Goal: Information Seeking & Learning: Learn about a topic

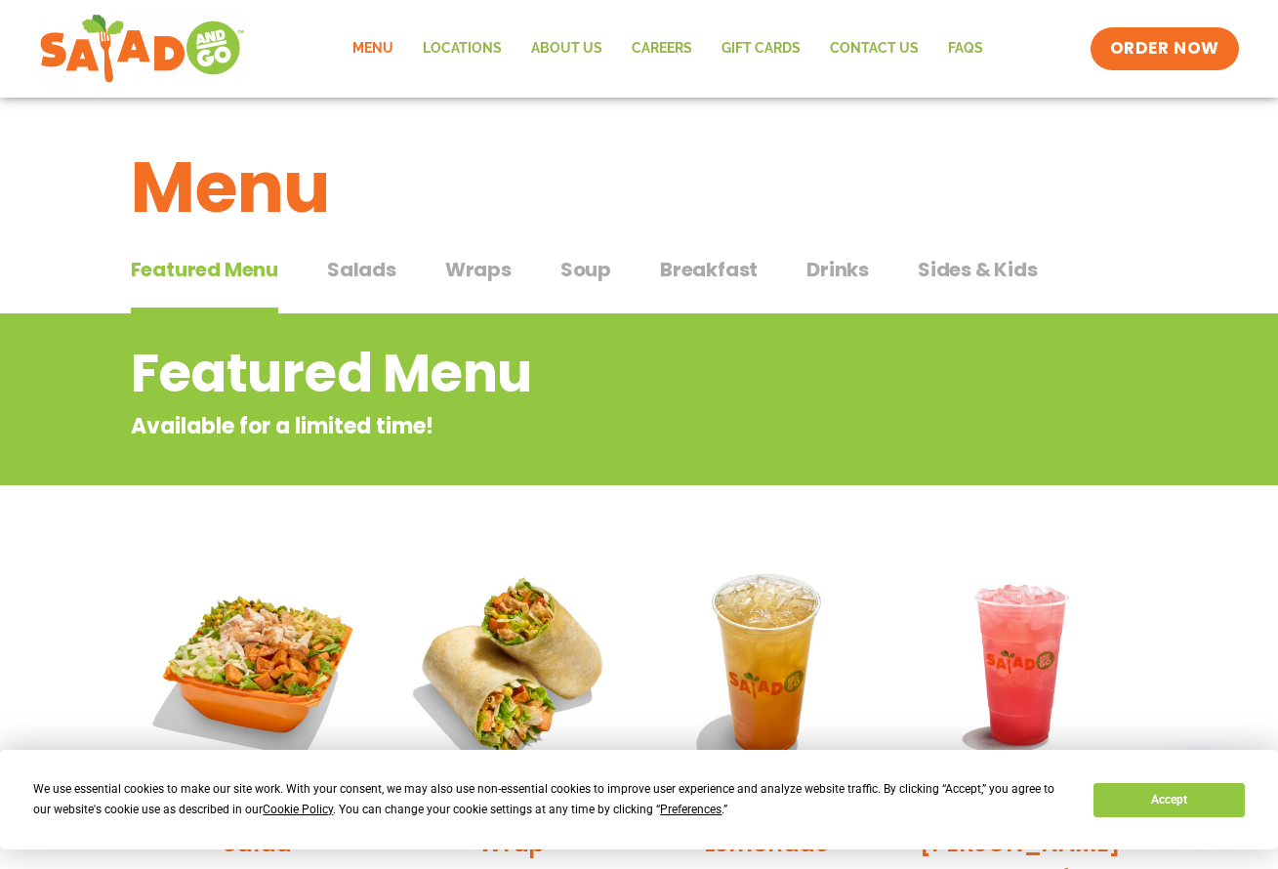
click at [362, 273] on span "Salads" at bounding box center [361, 269] width 69 height 29
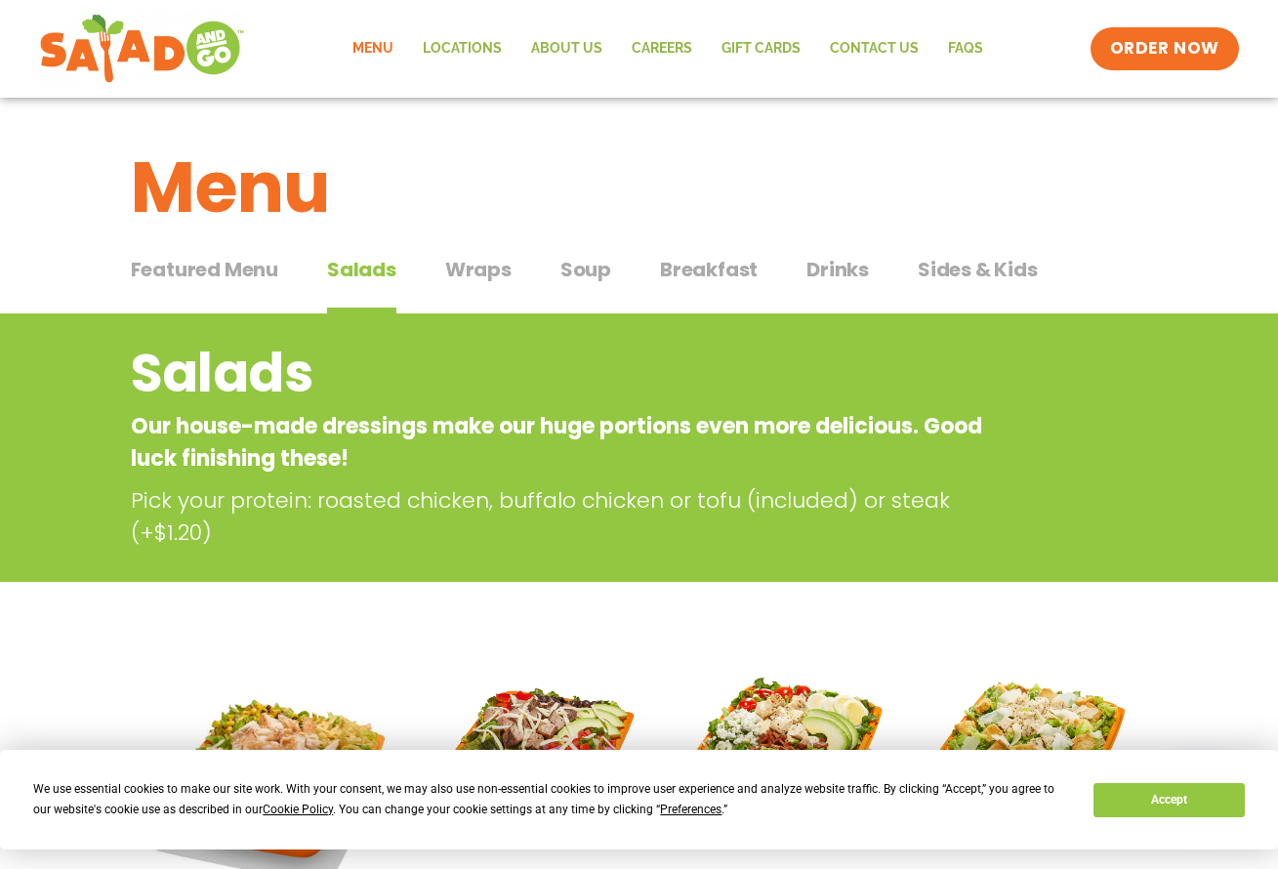
click at [360, 267] on span "Salads" at bounding box center [361, 269] width 69 height 29
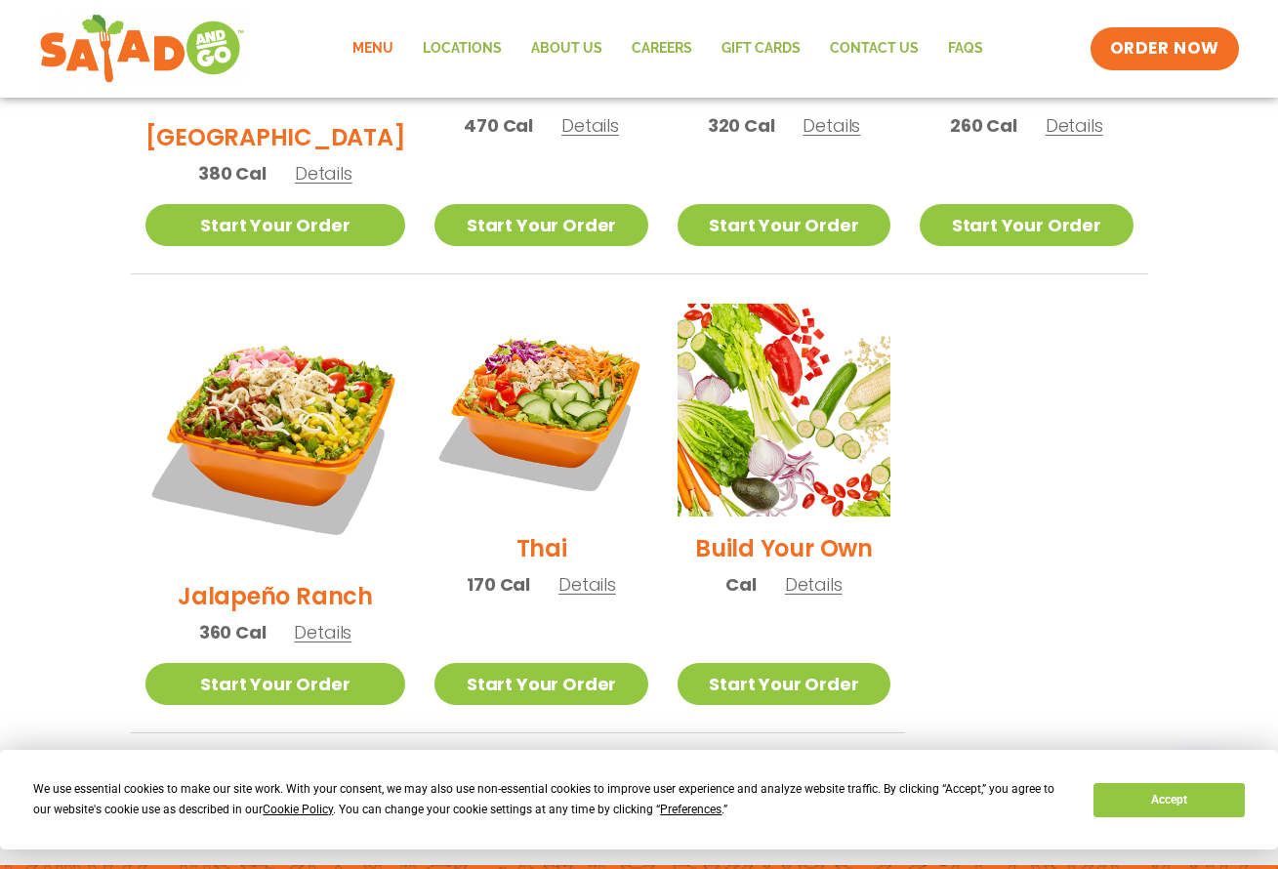
scroll to position [1330, 0]
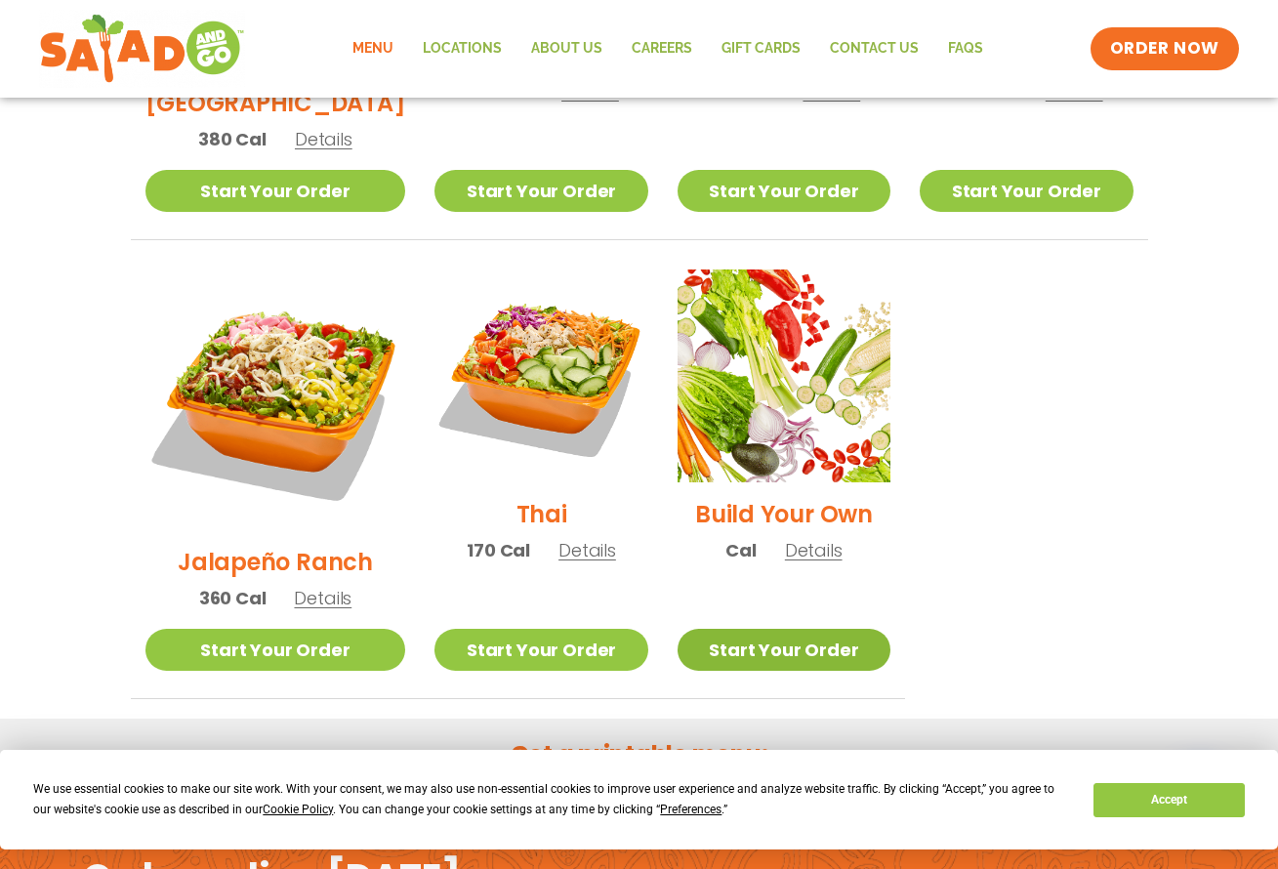
click at [811, 629] on link "Start Your Order" at bounding box center [783, 650] width 213 height 42
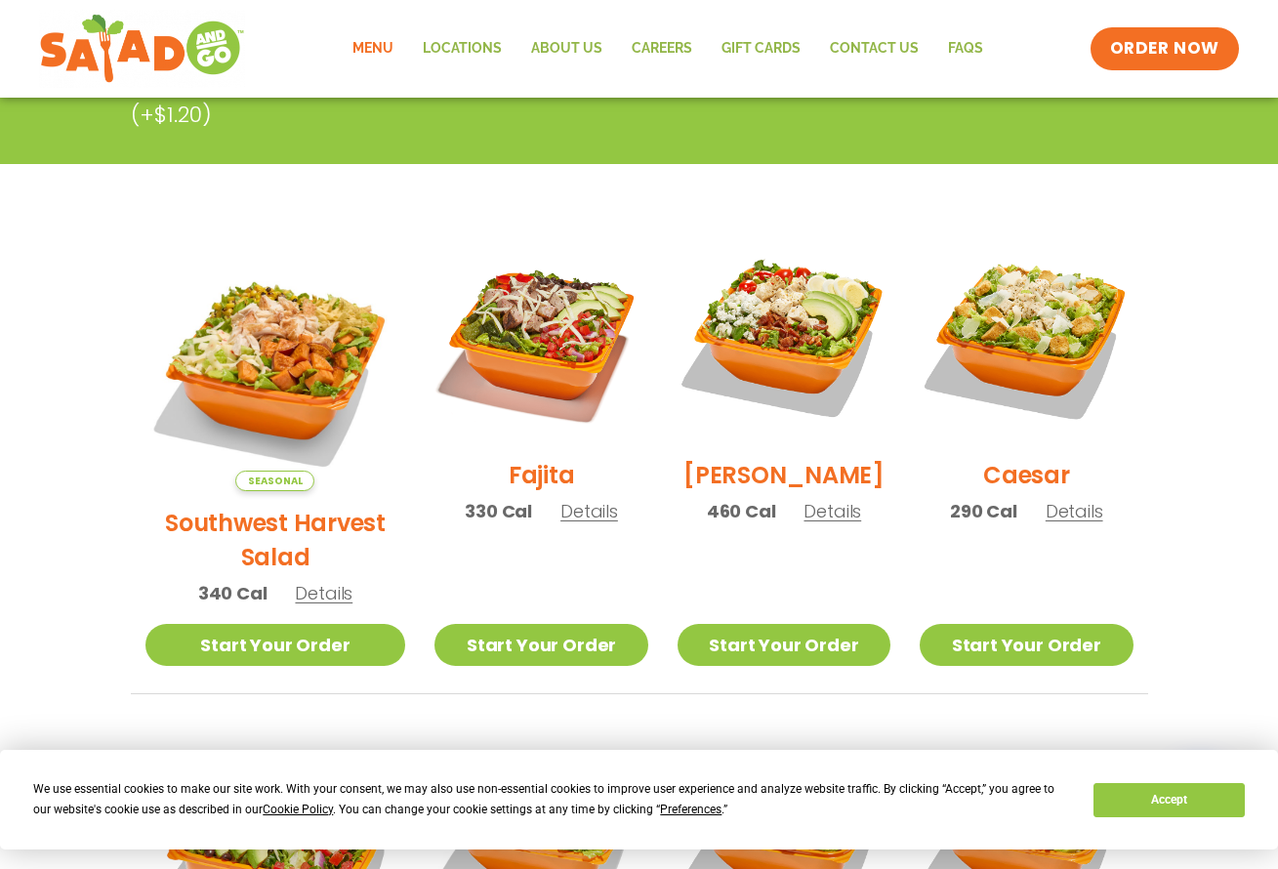
scroll to position [413, 0]
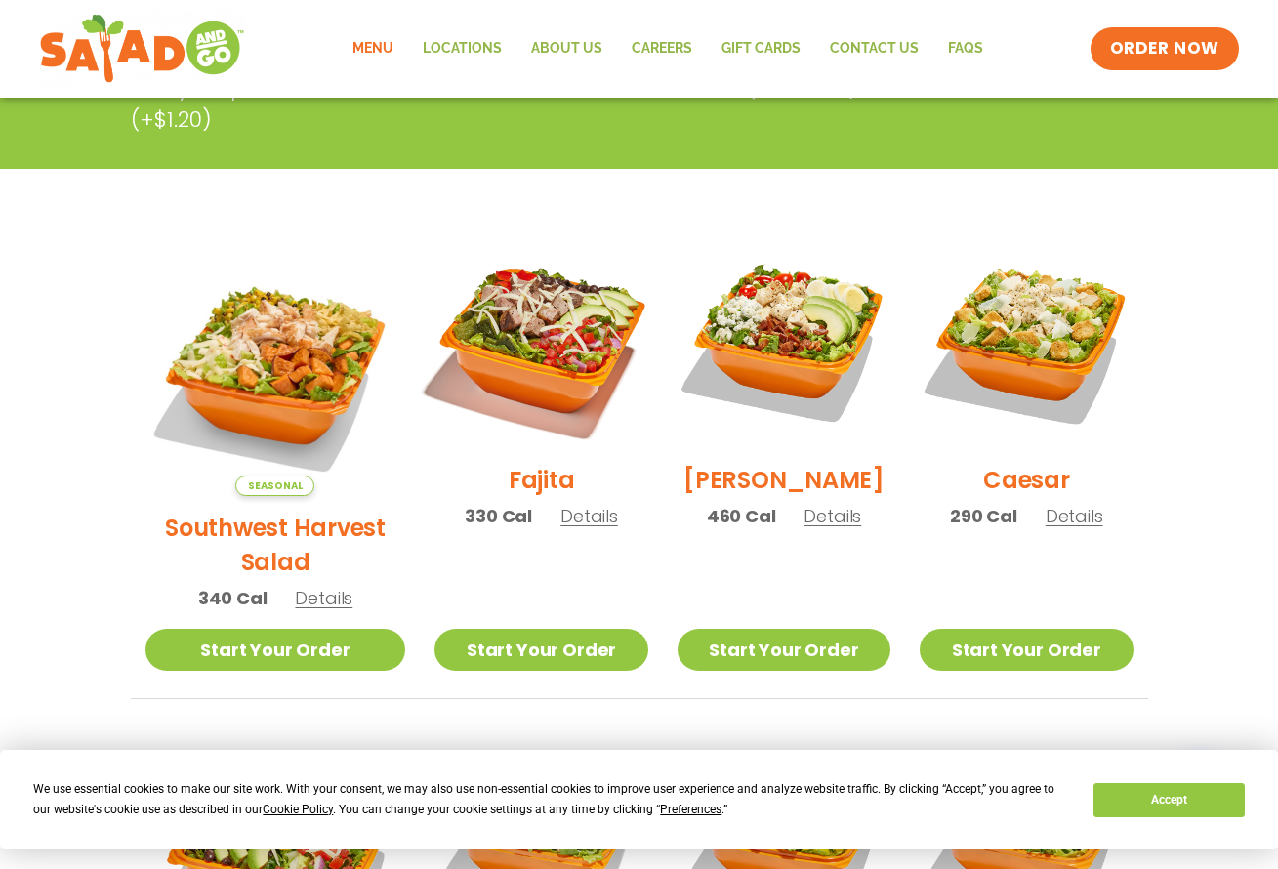
click at [520, 335] on img at bounding box center [541, 342] width 250 height 250
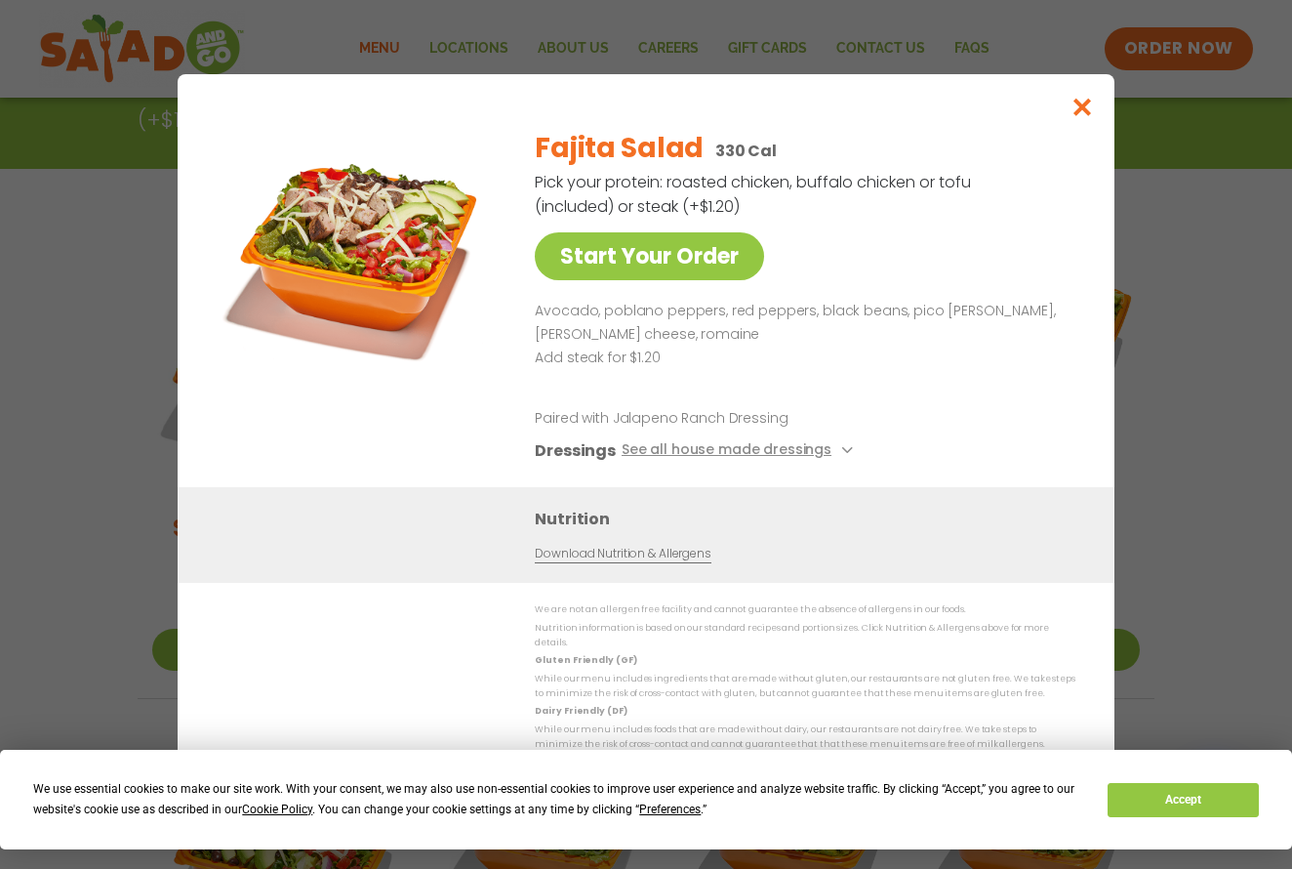
click at [1084, 114] on icon "Close modal" at bounding box center [1083, 107] width 24 height 20
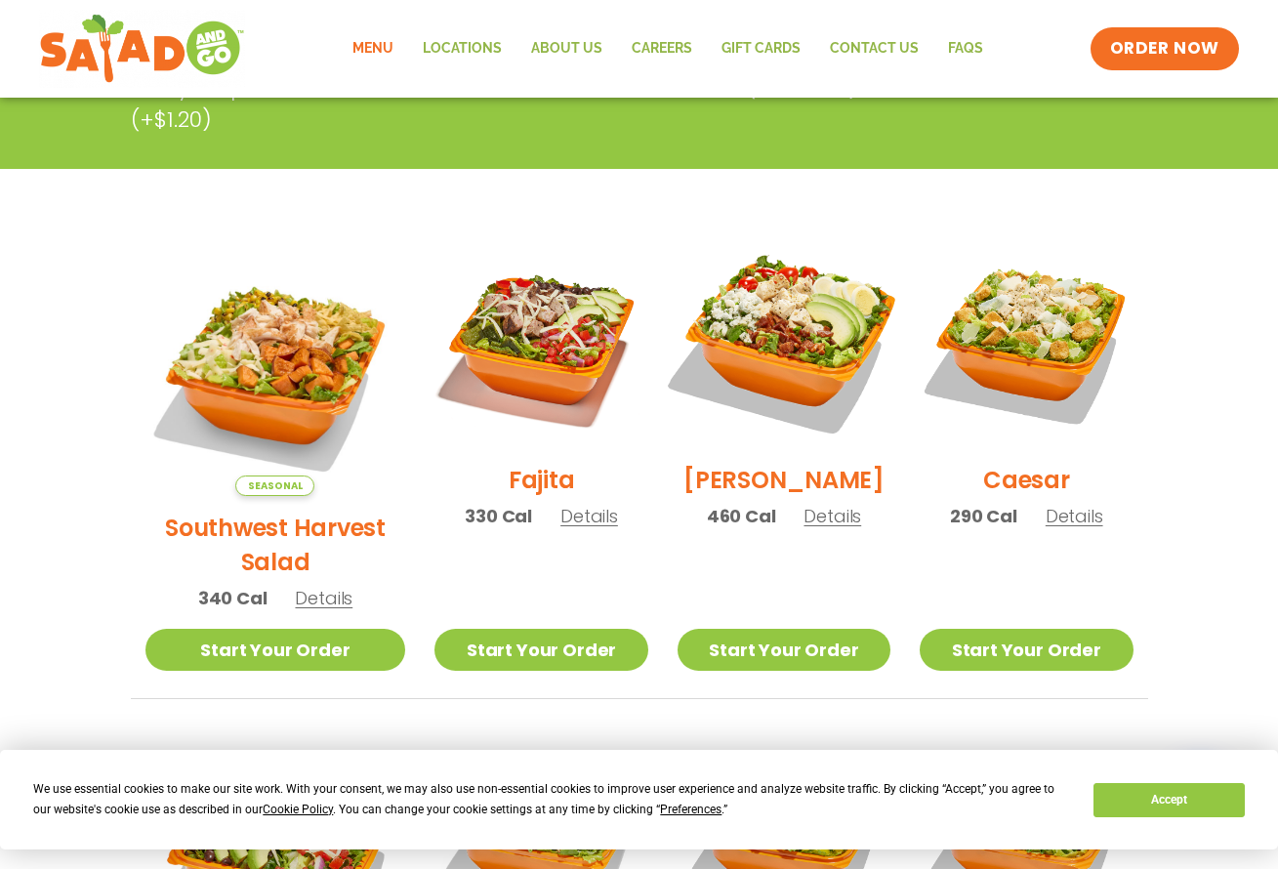
click at [692, 289] on img at bounding box center [784, 342] width 250 height 250
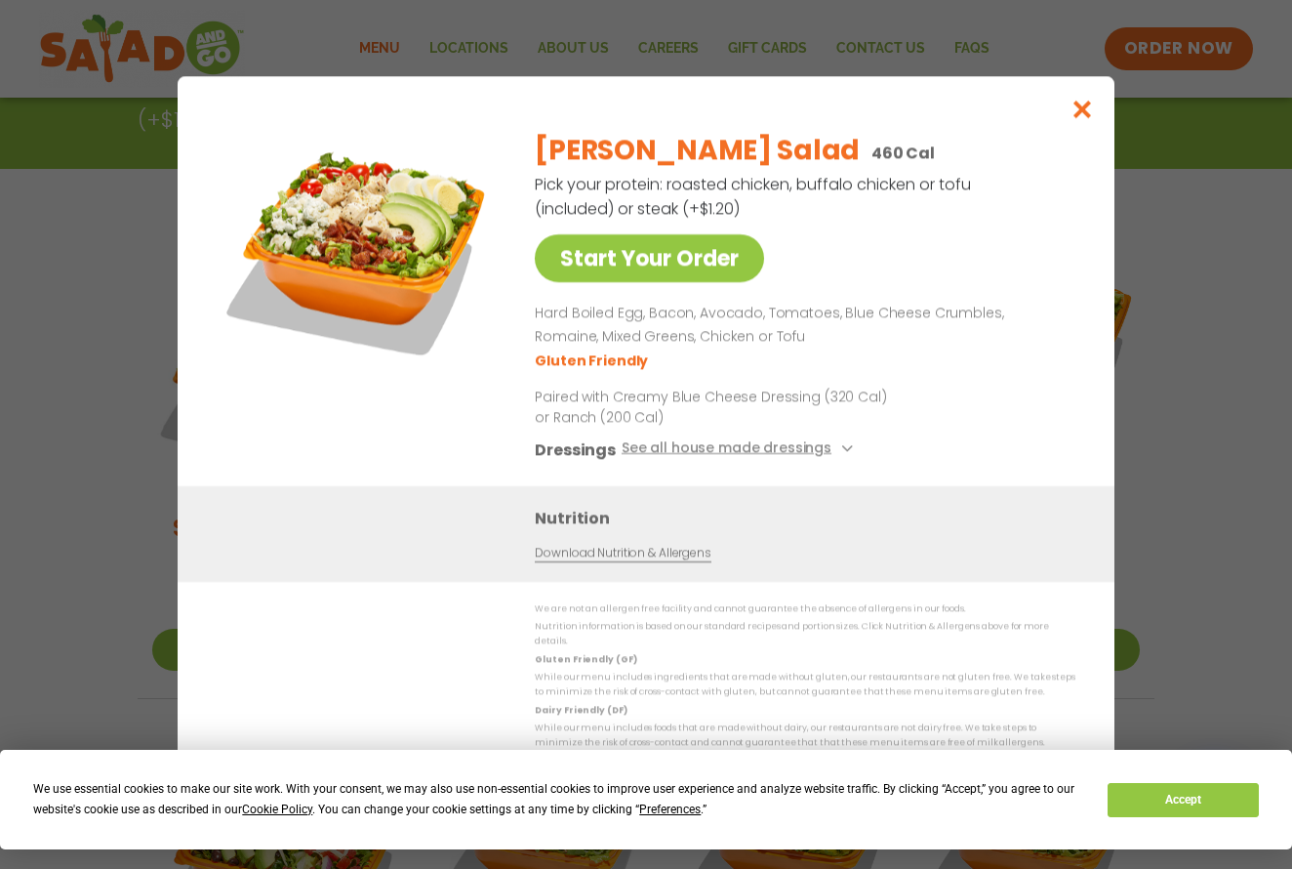
click at [1084, 110] on icon "Close modal" at bounding box center [1083, 109] width 24 height 20
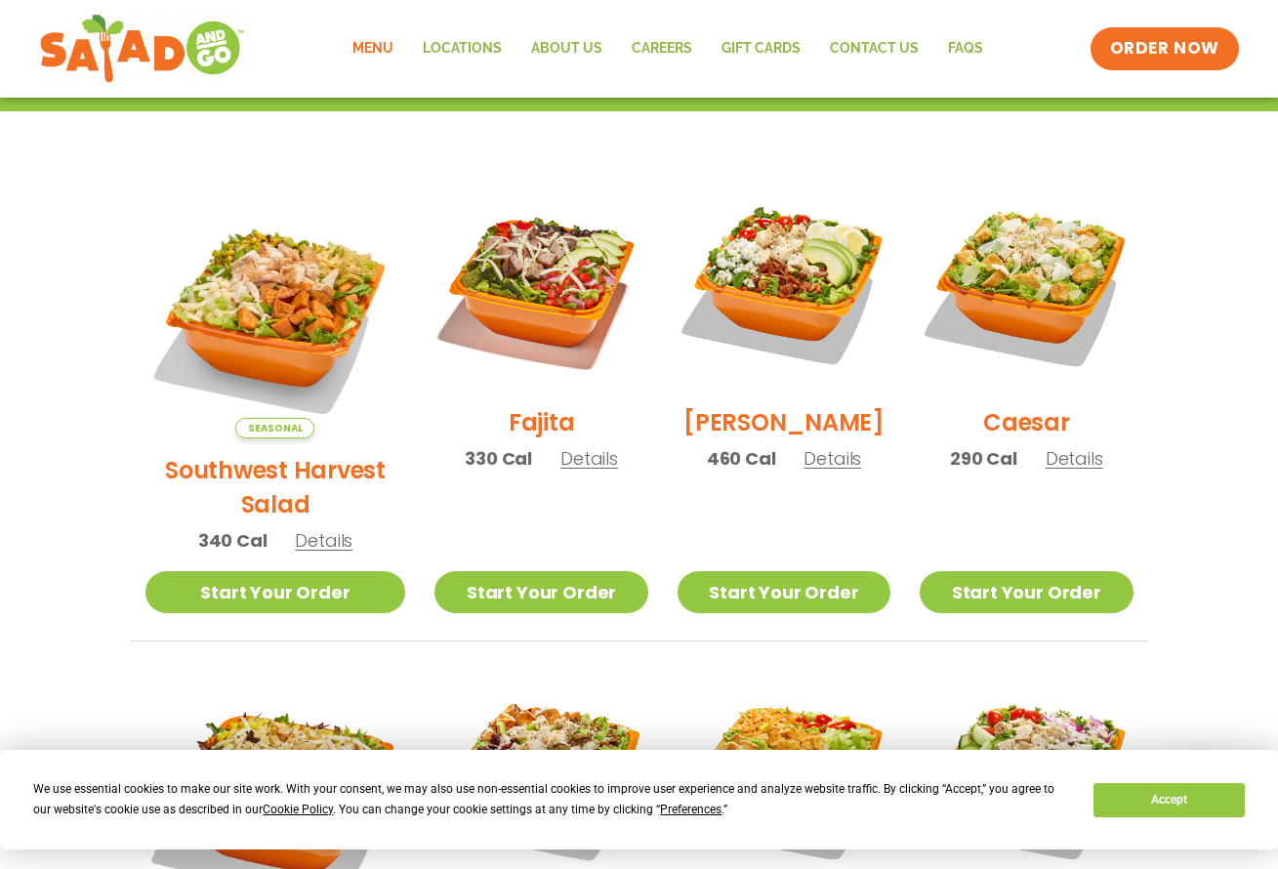
scroll to position [458, 0]
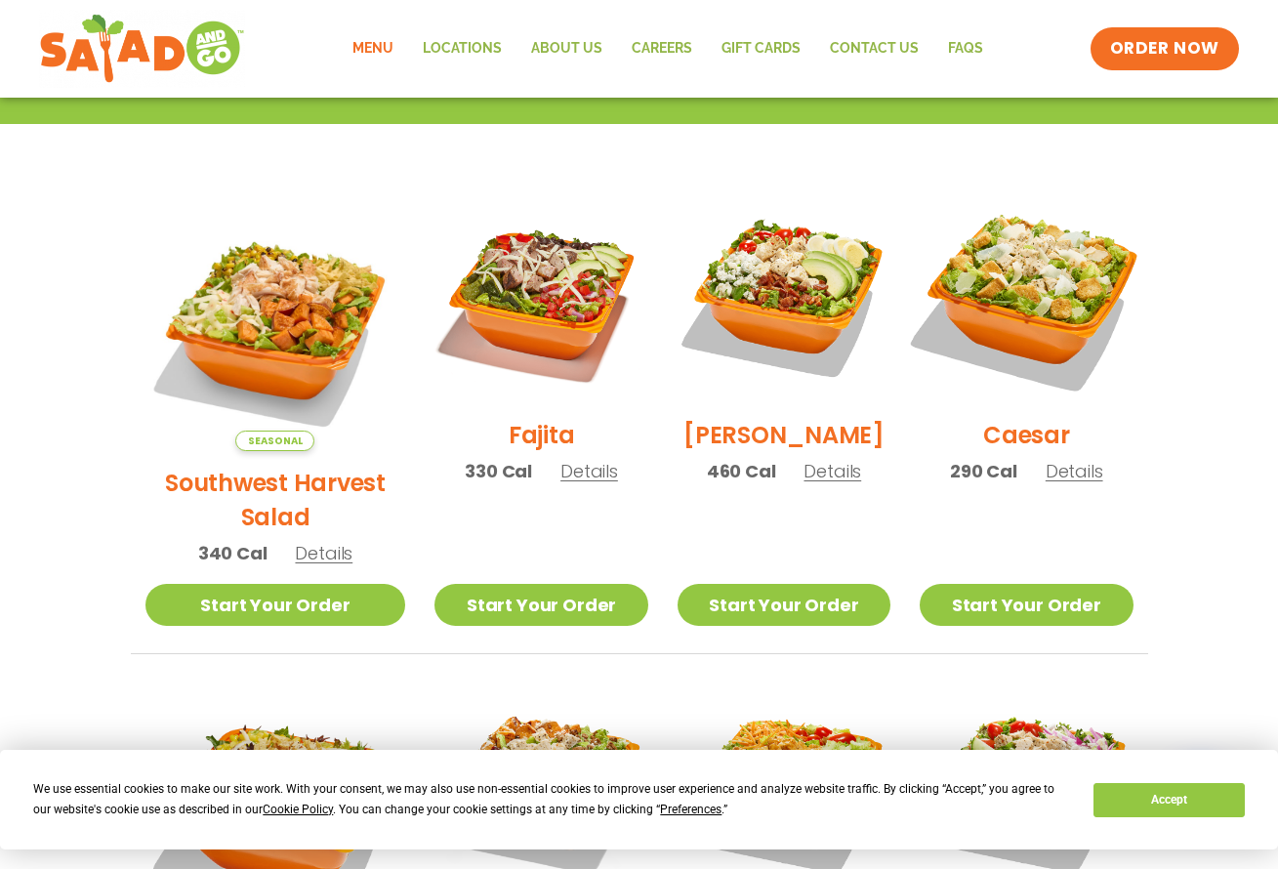
click at [1022, 332] on img at bounding box center [1026, 297] width 250 height 250
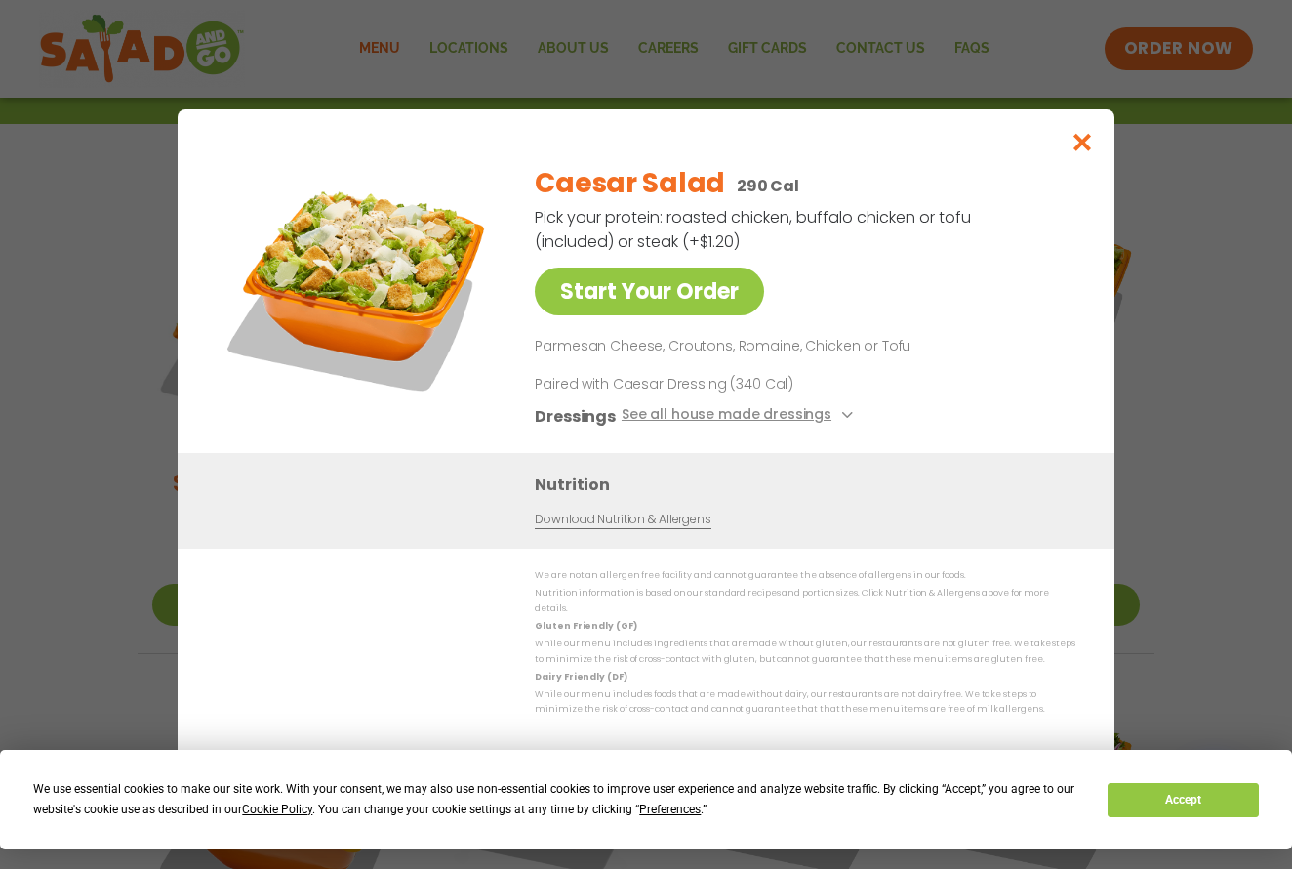
click at [1086, 145] on icon "Close modal" at bounding box center [1083, 142] width 24 height 20
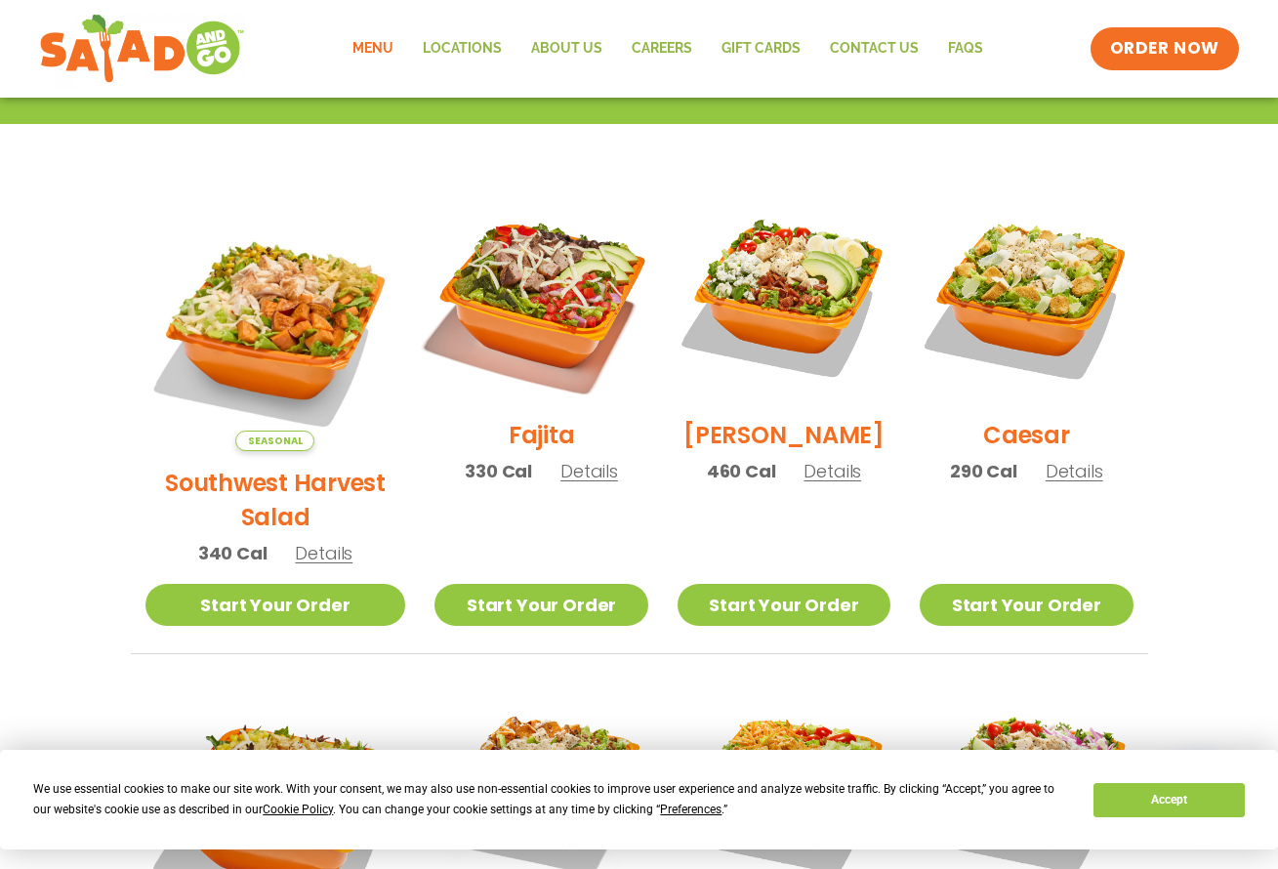
click at [492, 271] on img at bounding box center [541, 297] width 250 height 250
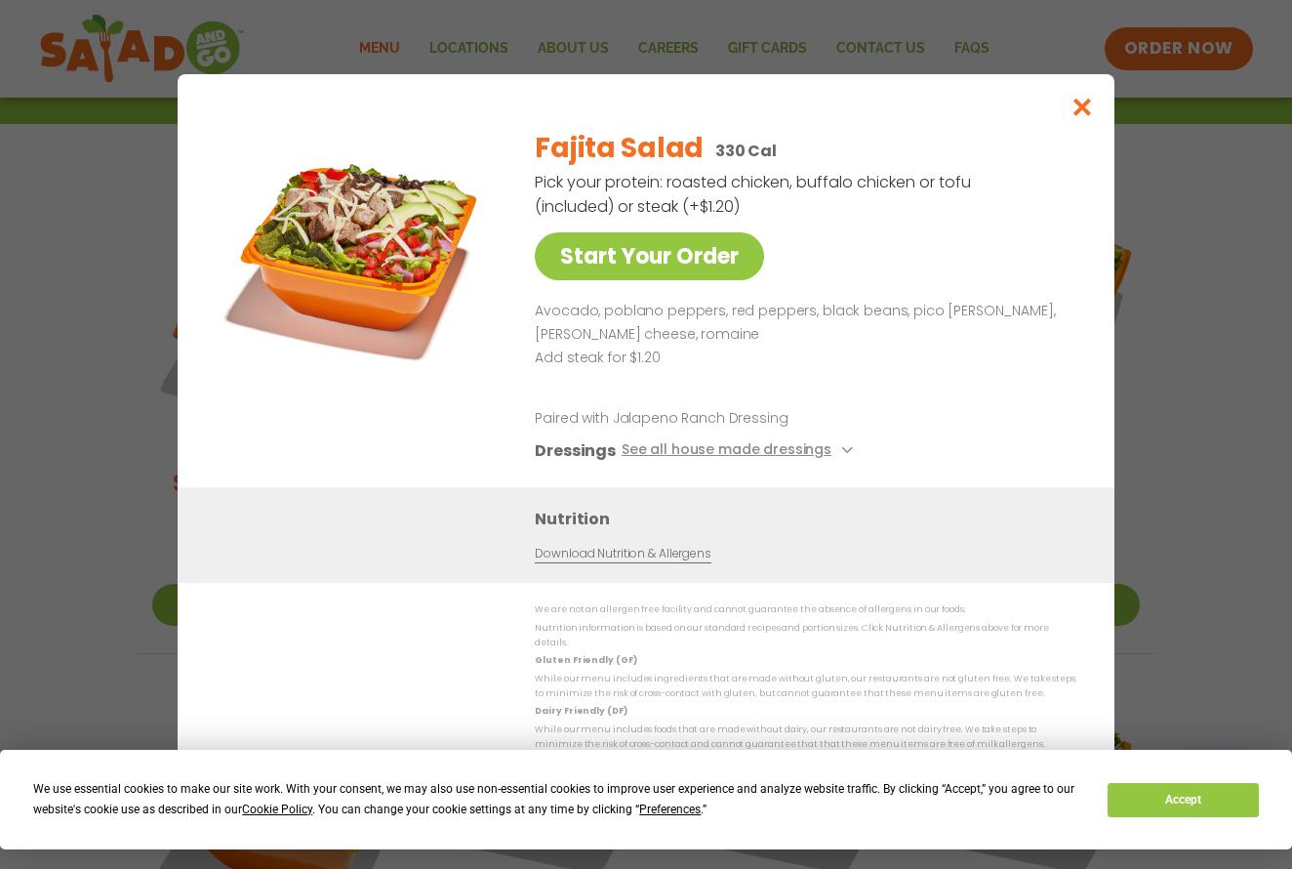
click at [1087, 117] on icon "Close modal" at bounding box center [1083, 107] width 24 height 20
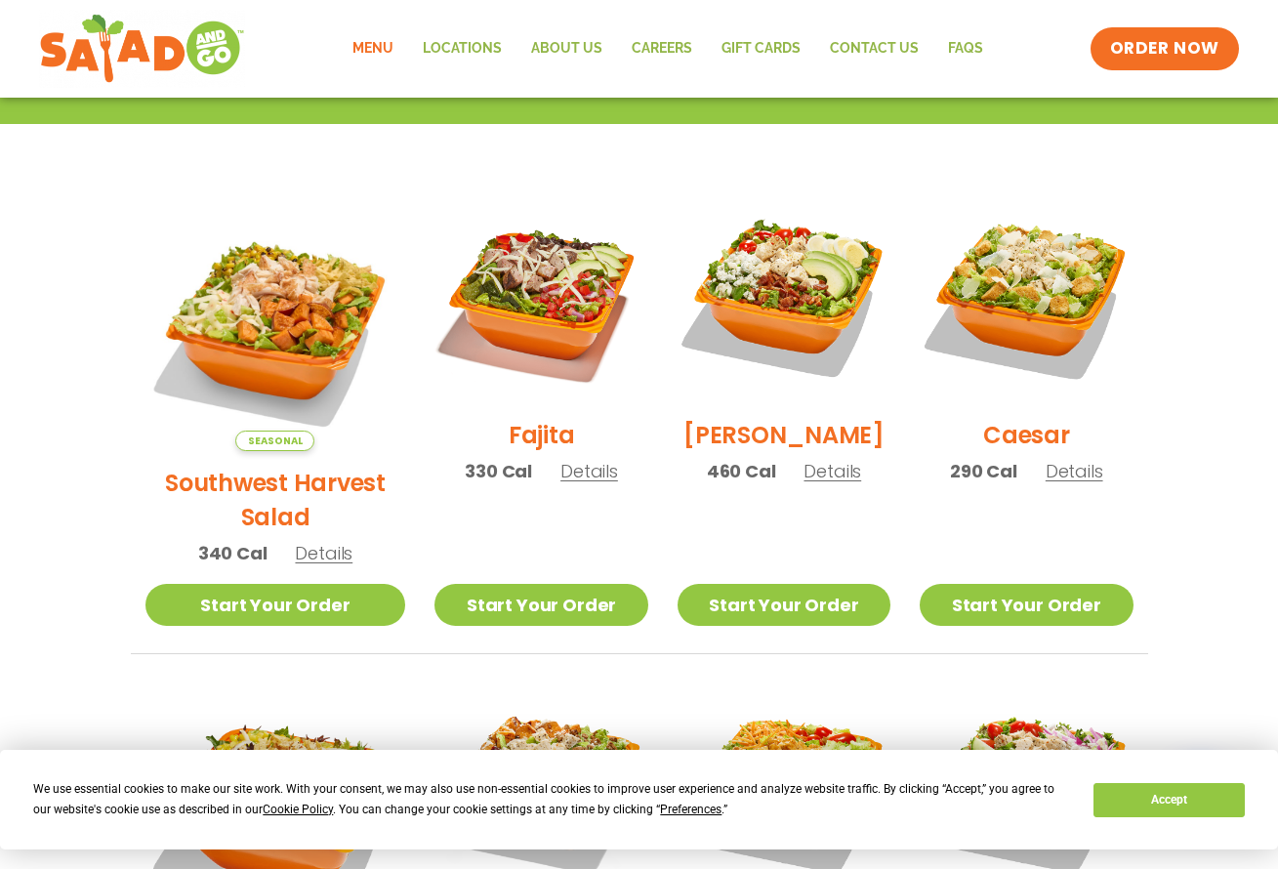
click at [560, 483] on span "Details" at bounding box center [589, 471] width 58 height 24
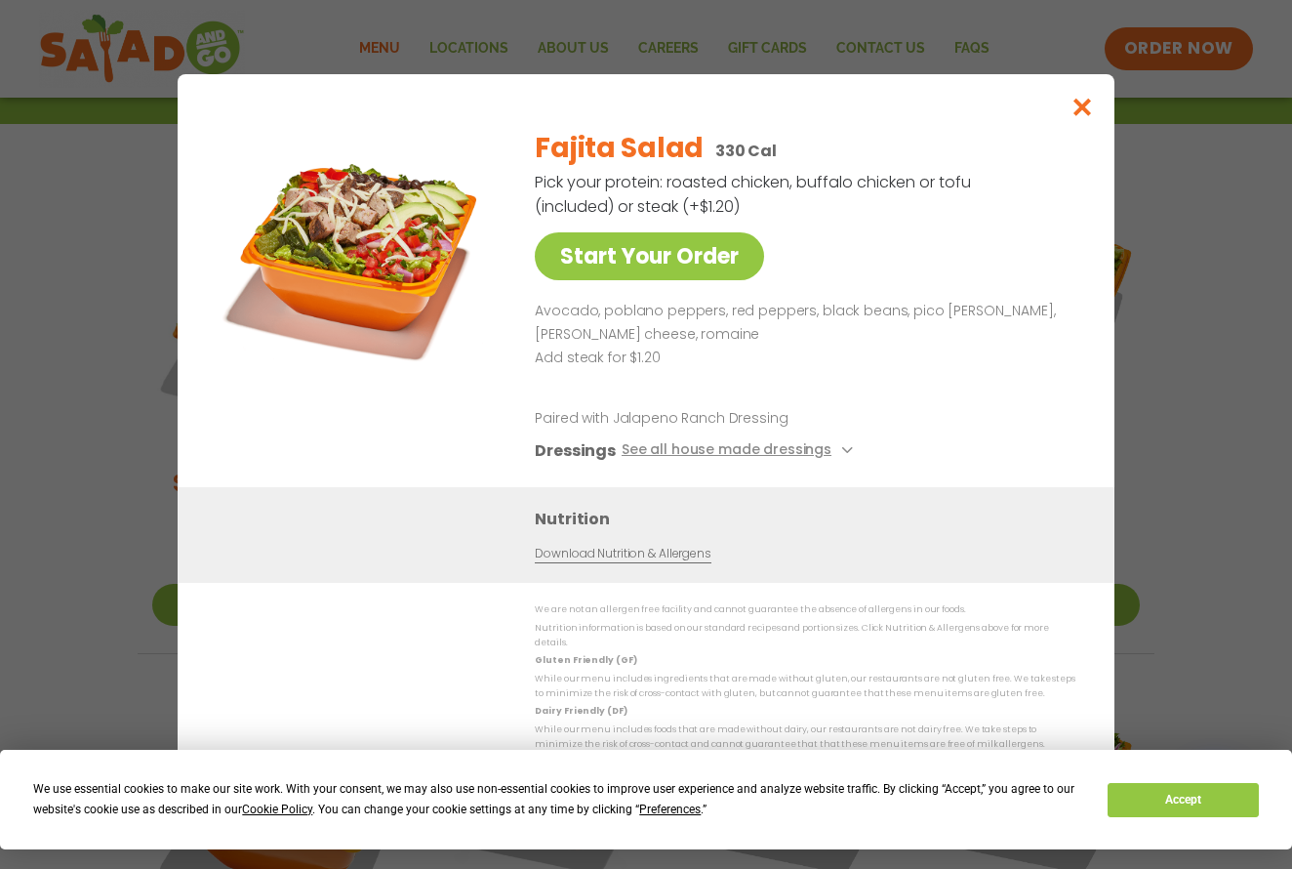
click at [1082, 113] on icon "Close modal" at bounding box center [1083, 107] width 24 height 20
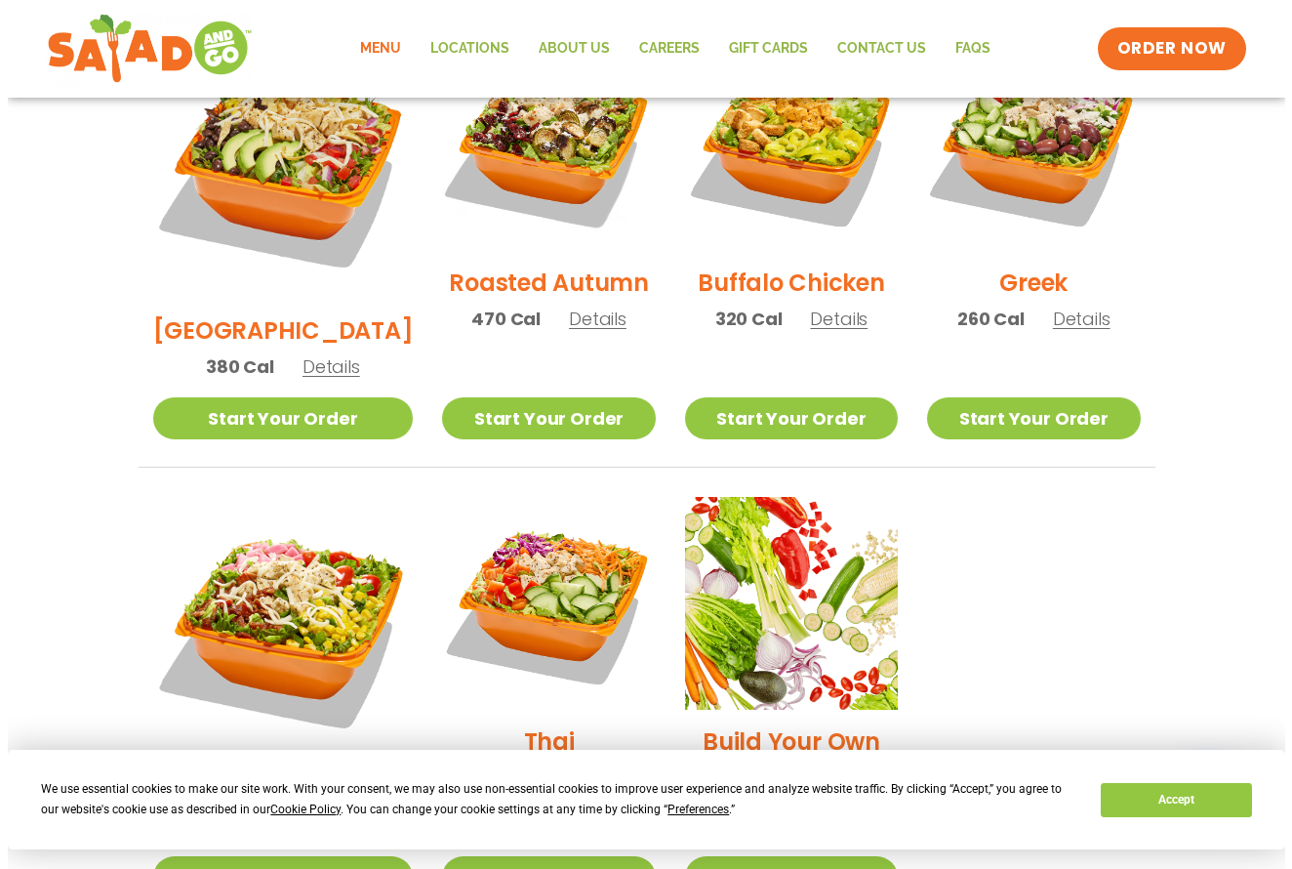
scroll to position [1134, 0]
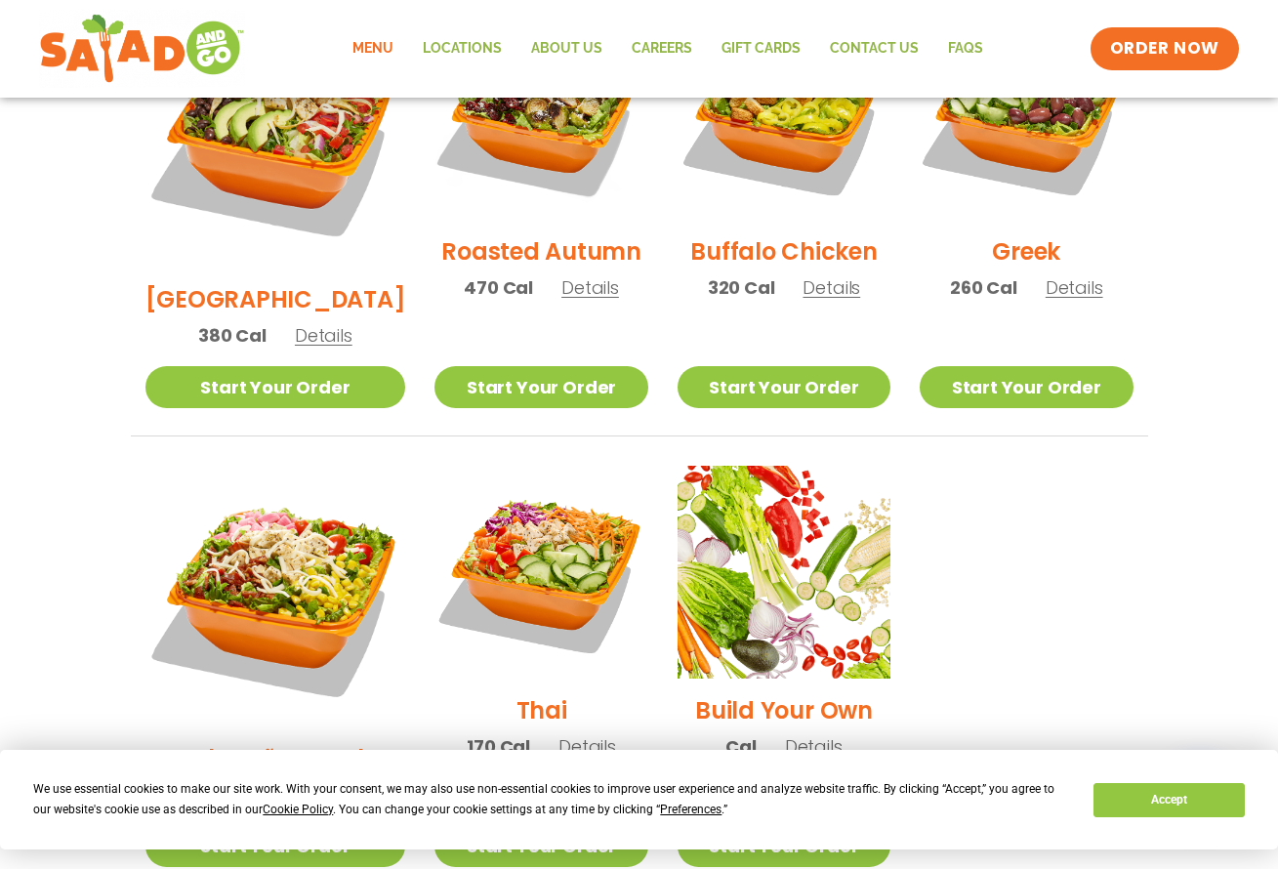
click at [1070, 275] on span "Details" at bounding box center [1074, 287] width 58 height 24
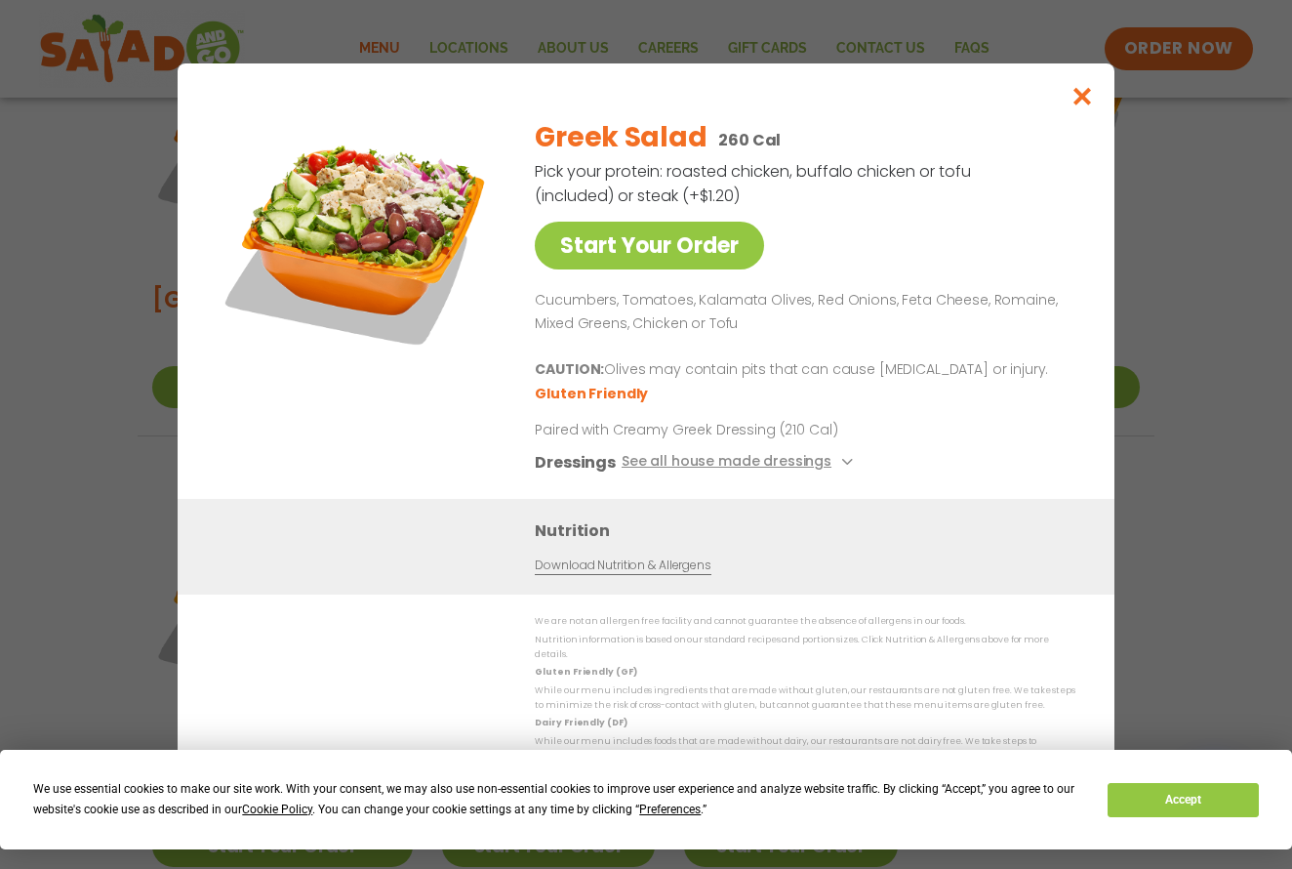
click at [1080, 106] on icon "Close modal" at bounding box center [1083, 96] width 24 height 20
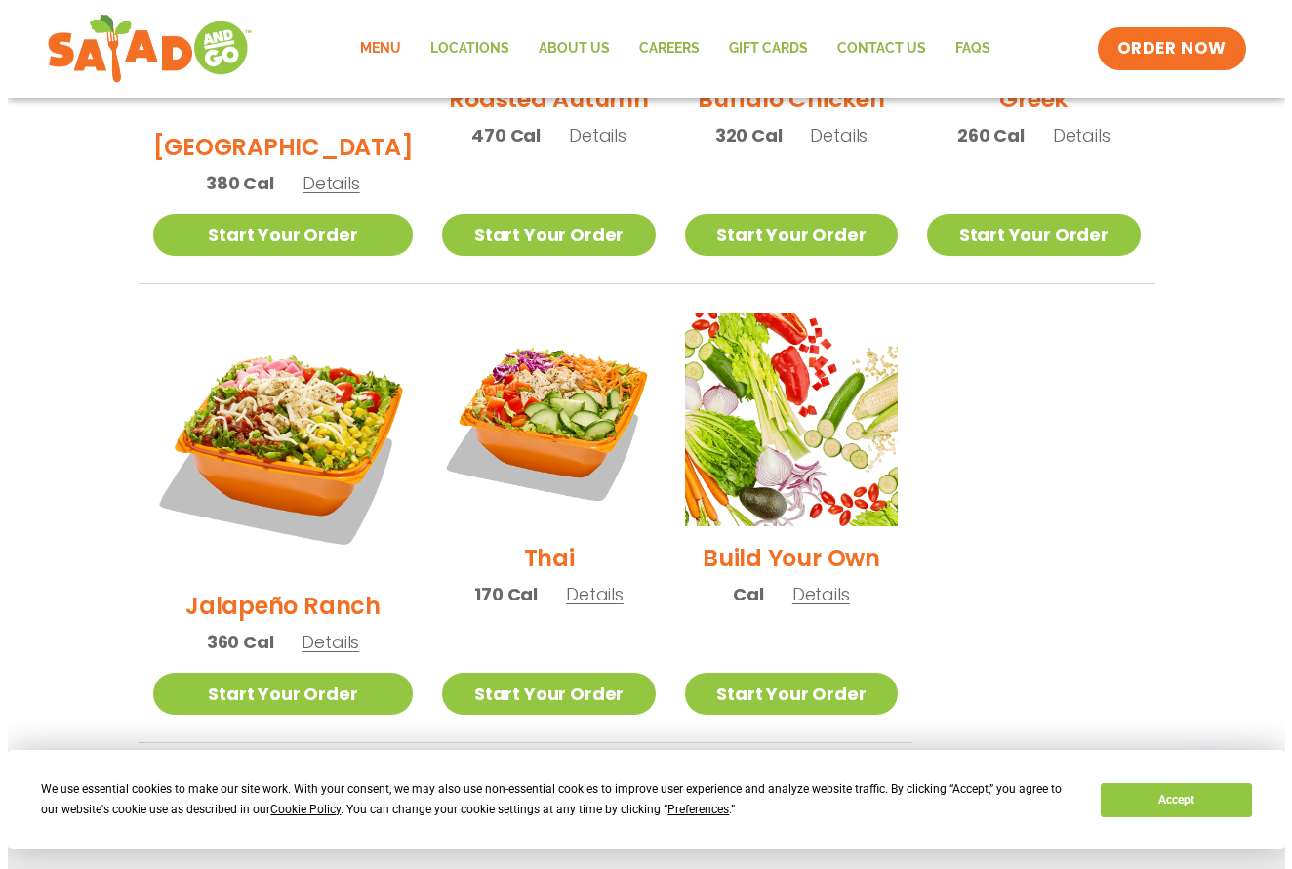
scroll to position [1290, 0]
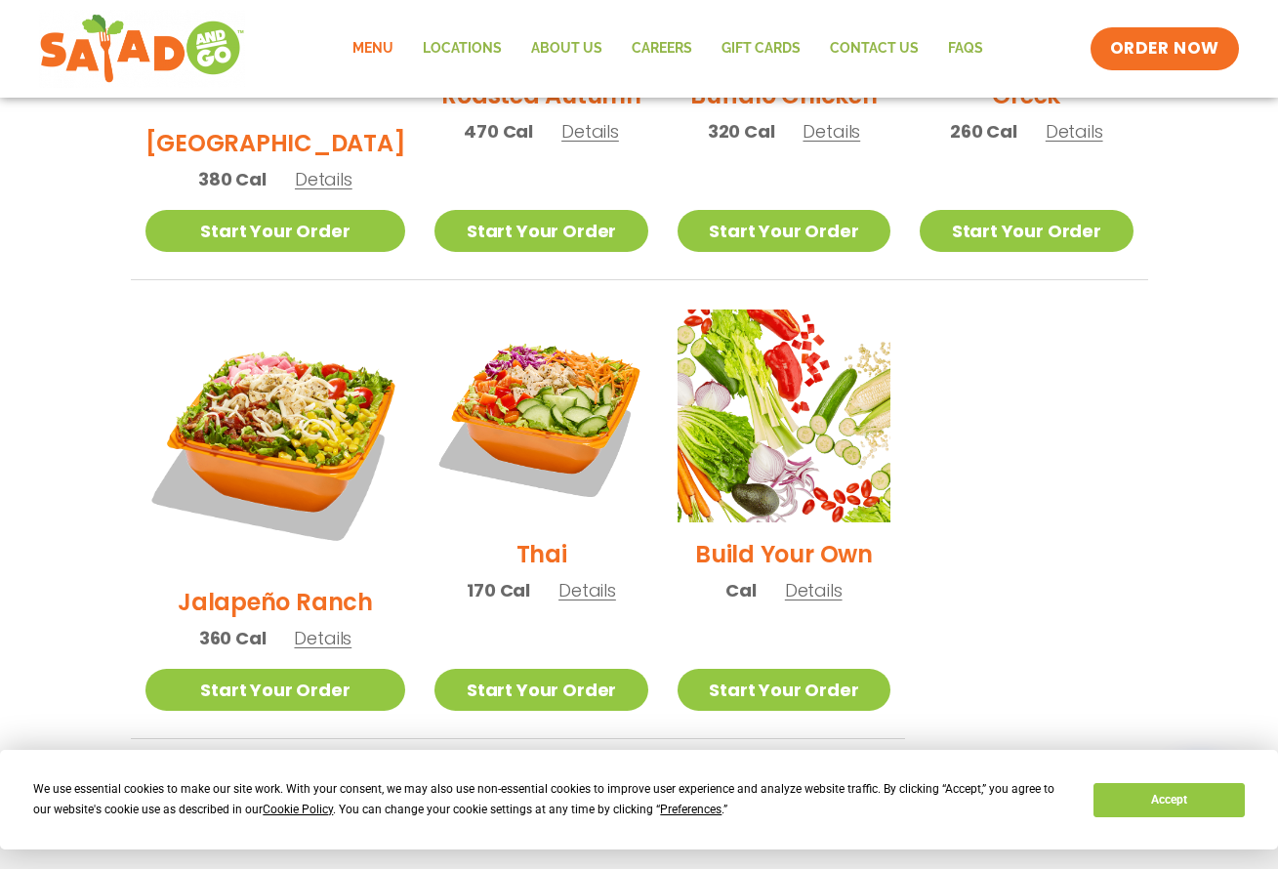
click at [812, 578] on span "Details" at bounding box center [814, 590] width 58 height 24
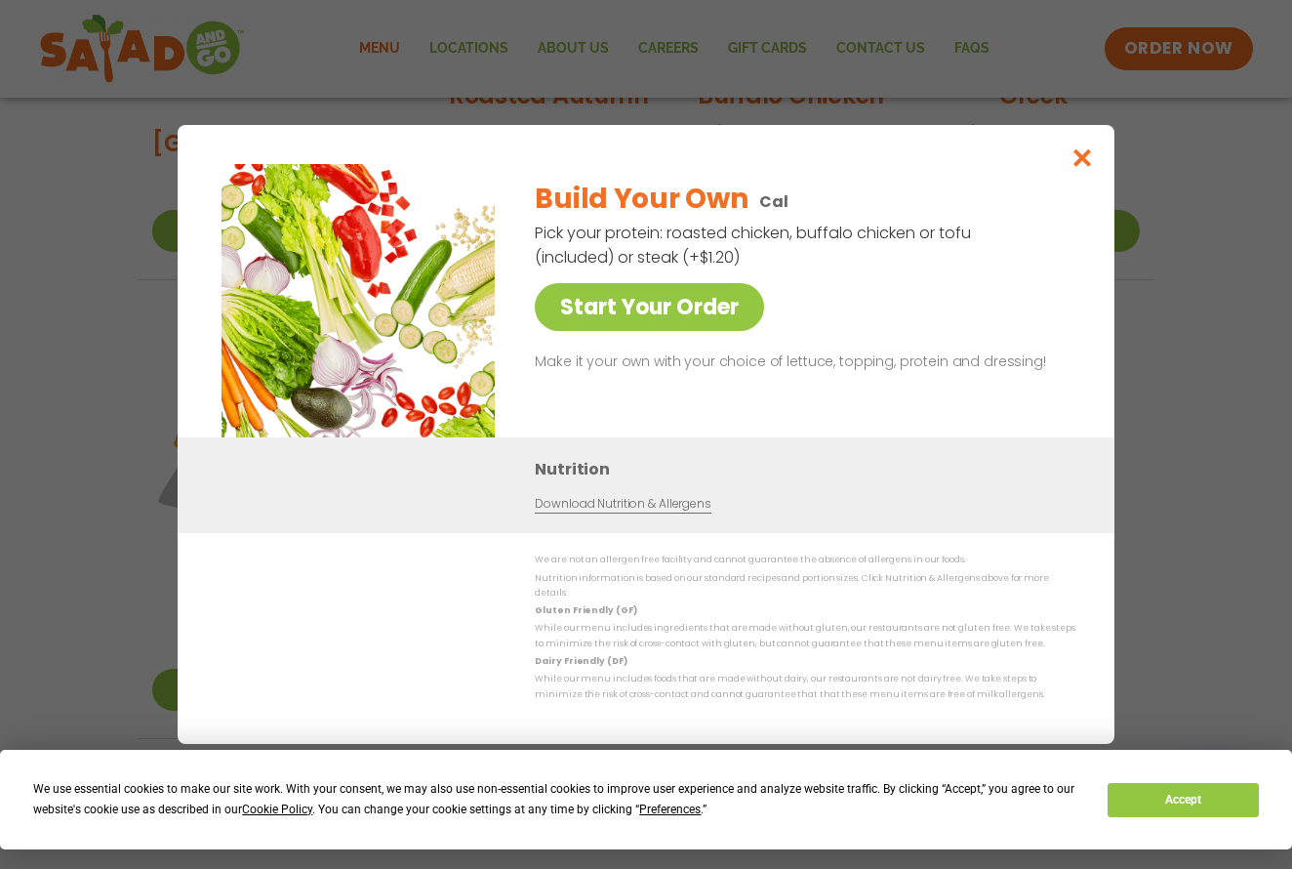
click at [1079, 159] on icon "Close modal" at bounding box center [1083, 157] width 24 height 20
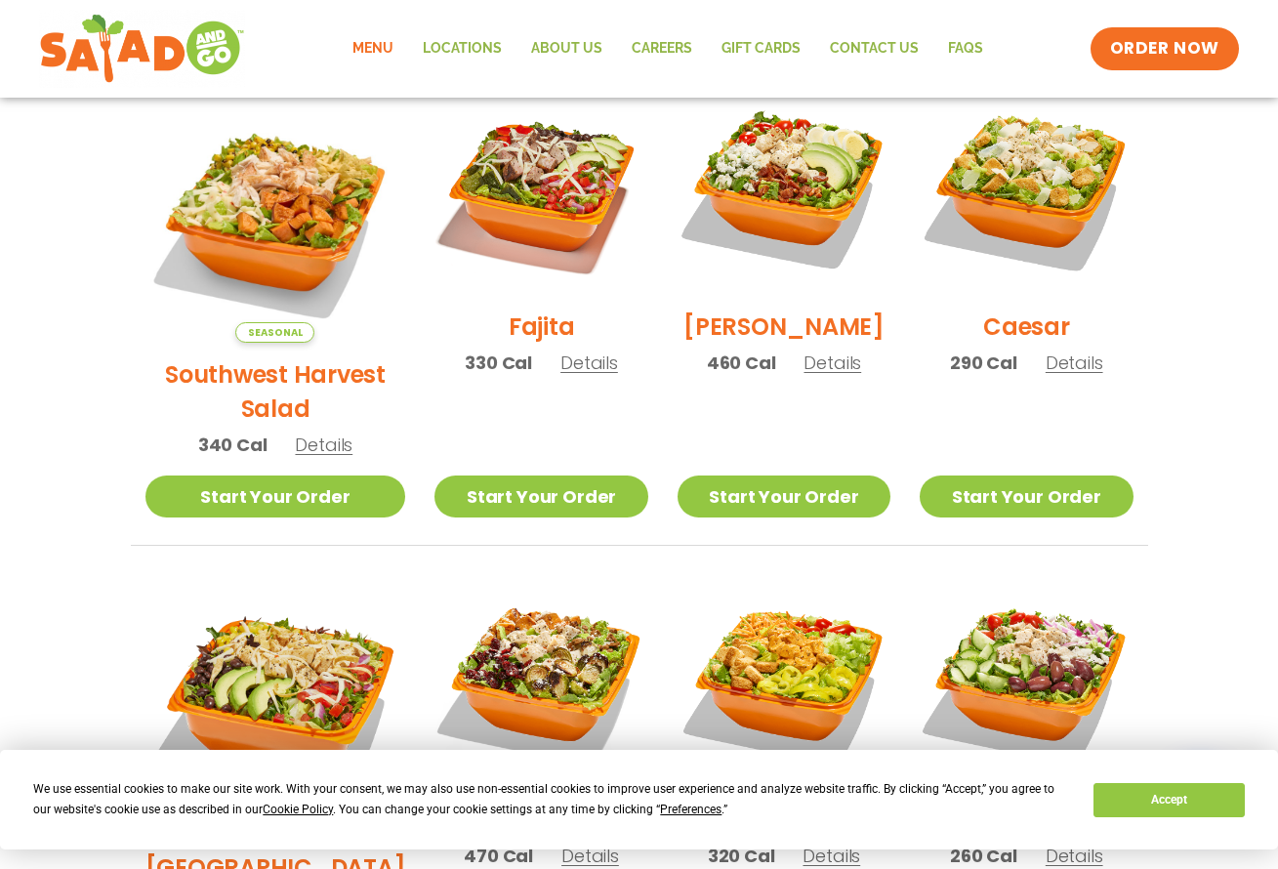
scroll to position [529, 0]
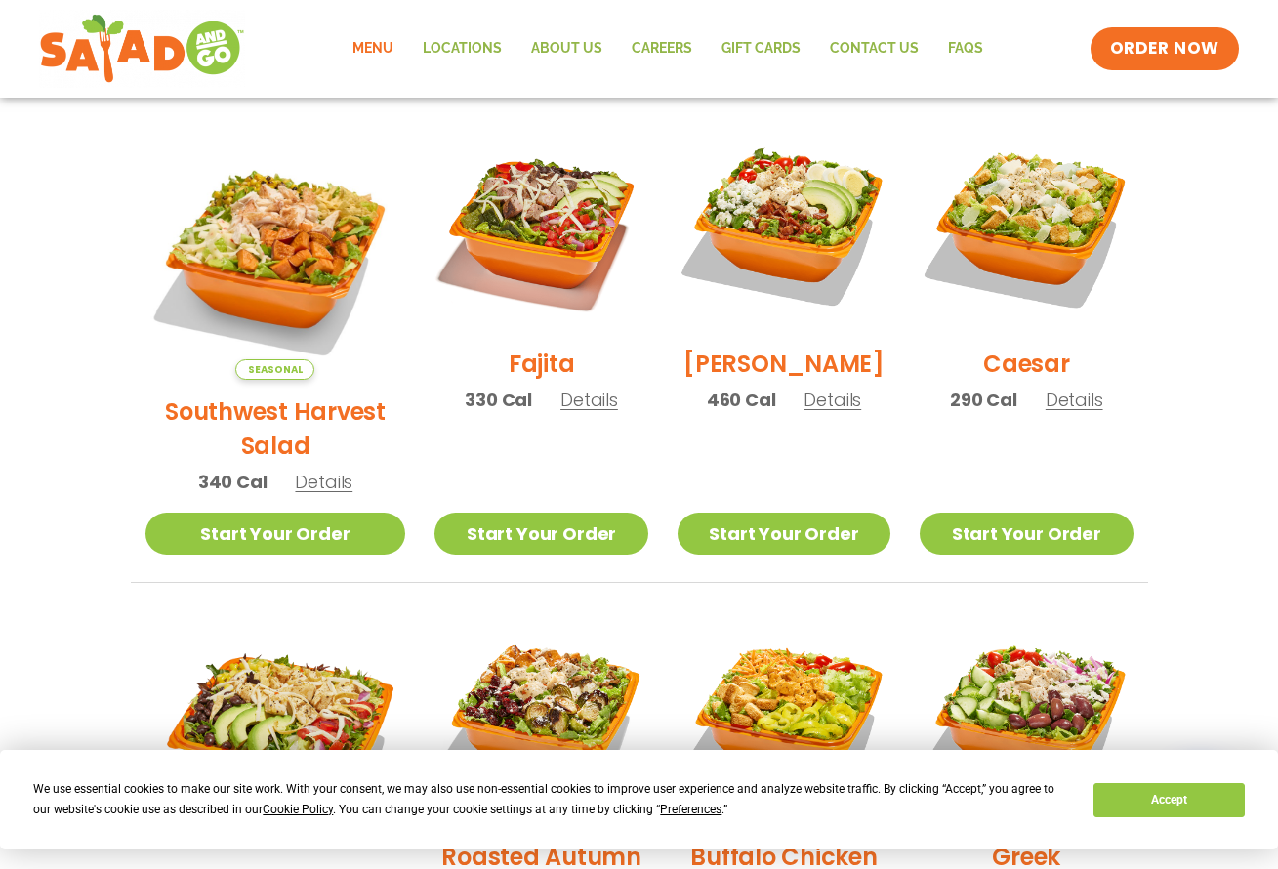
click at [308, 469] on span "Details" at bounding box center [324, 481] width 58 height 24
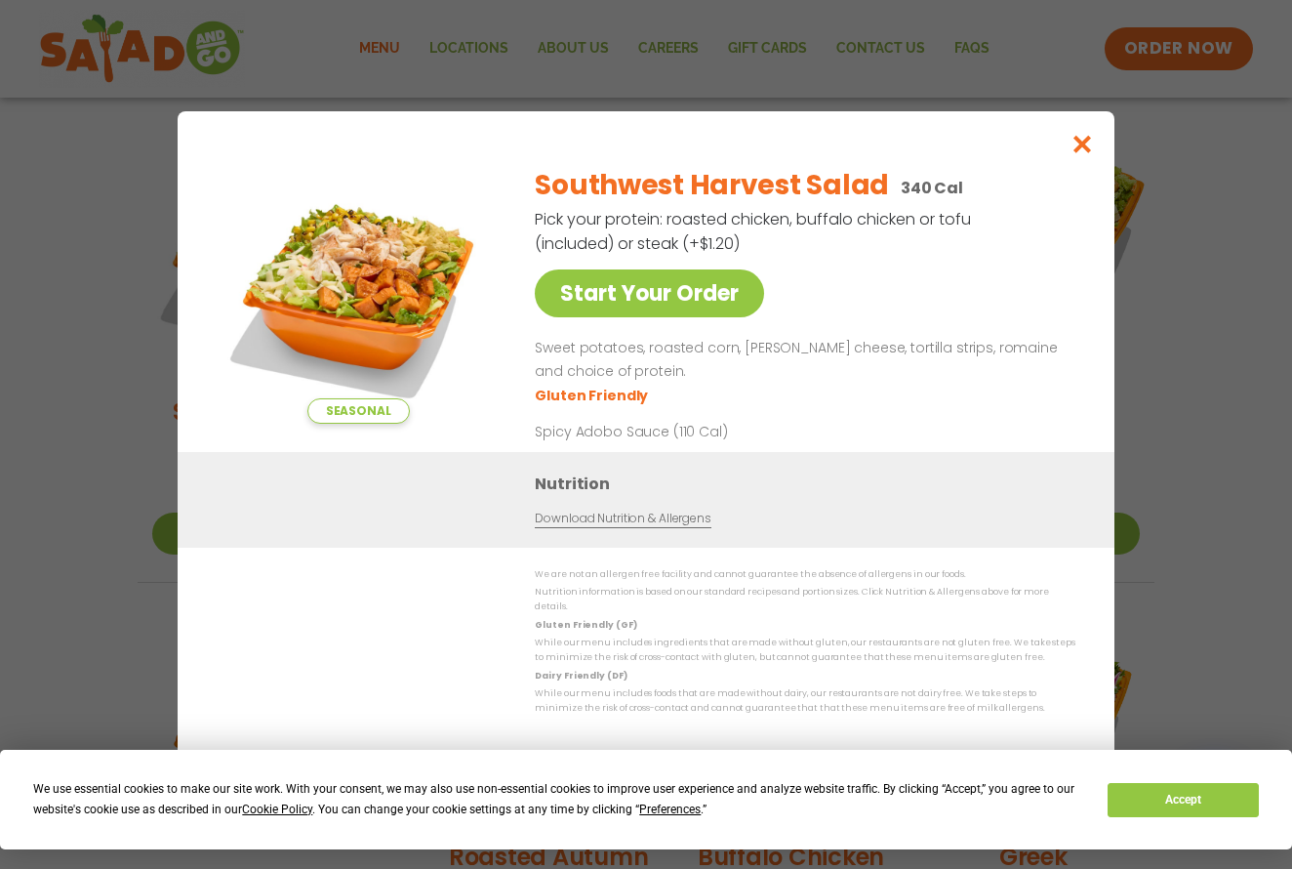
click at [1085, 152] on icon "Close modal" at bounding box center [1083, 144] width 24 height 20
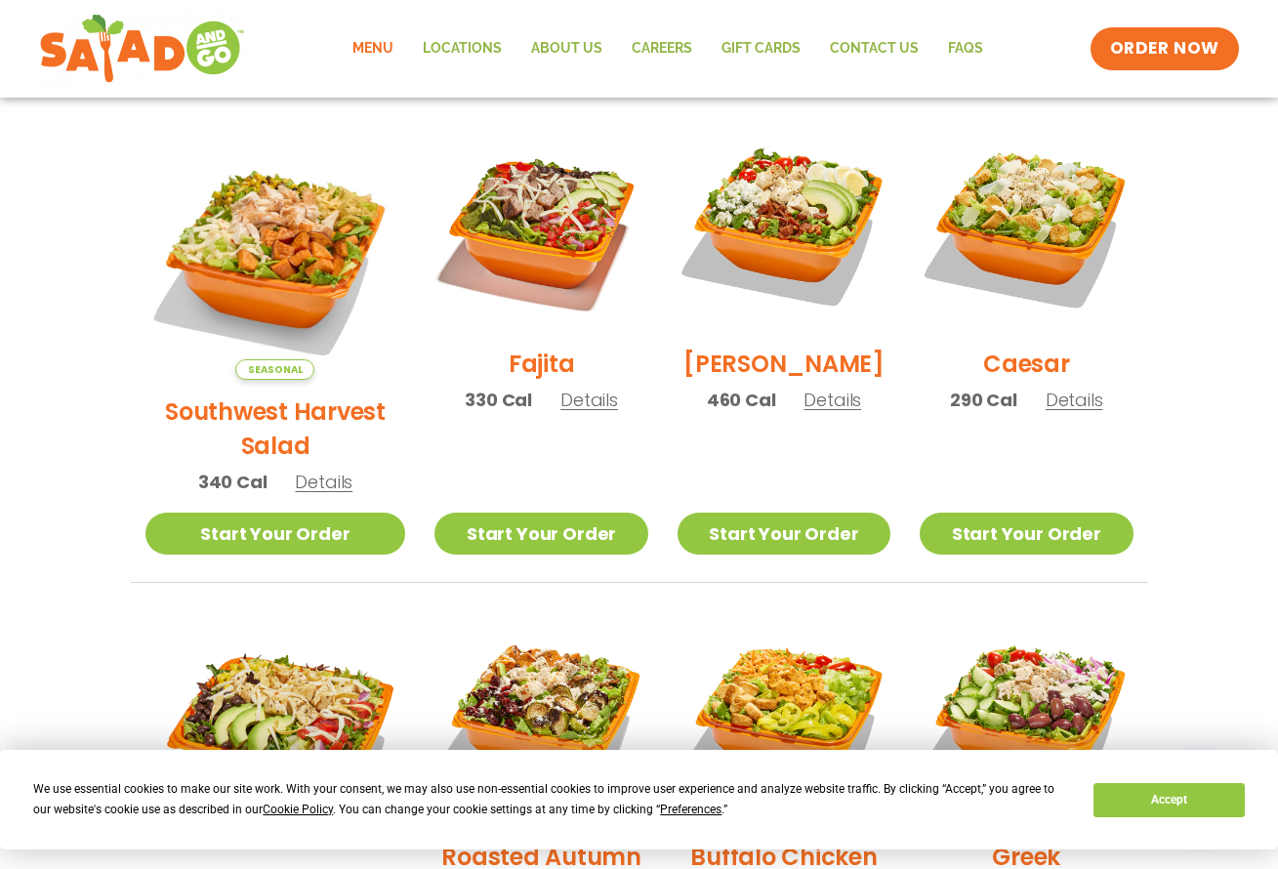
click at [823, 412] on span "Details" at bounding box center [832, 399] width 58 height 24
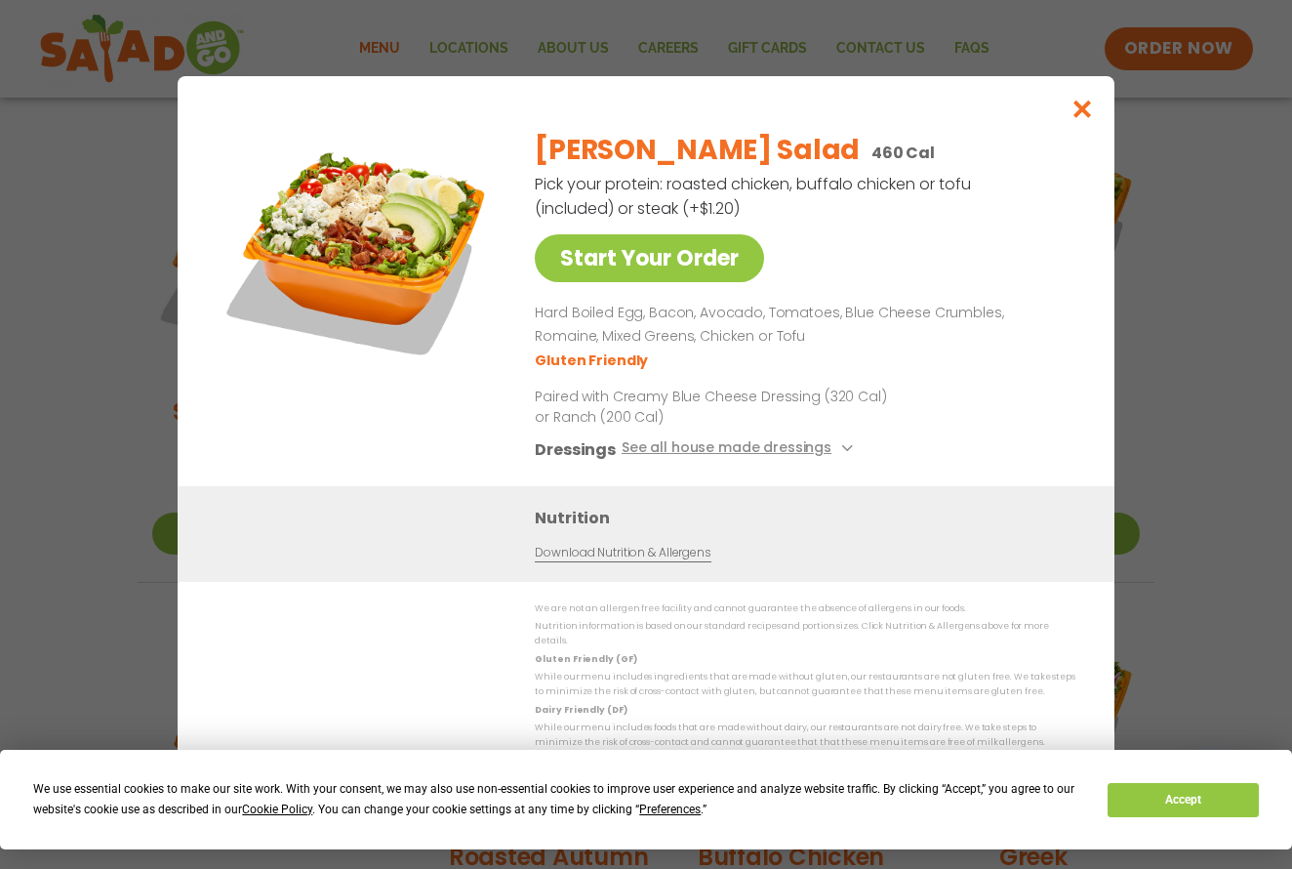
click at [1078, 111] on icon "Close modal" at bounding box center [1083, 109] width 24 height 20
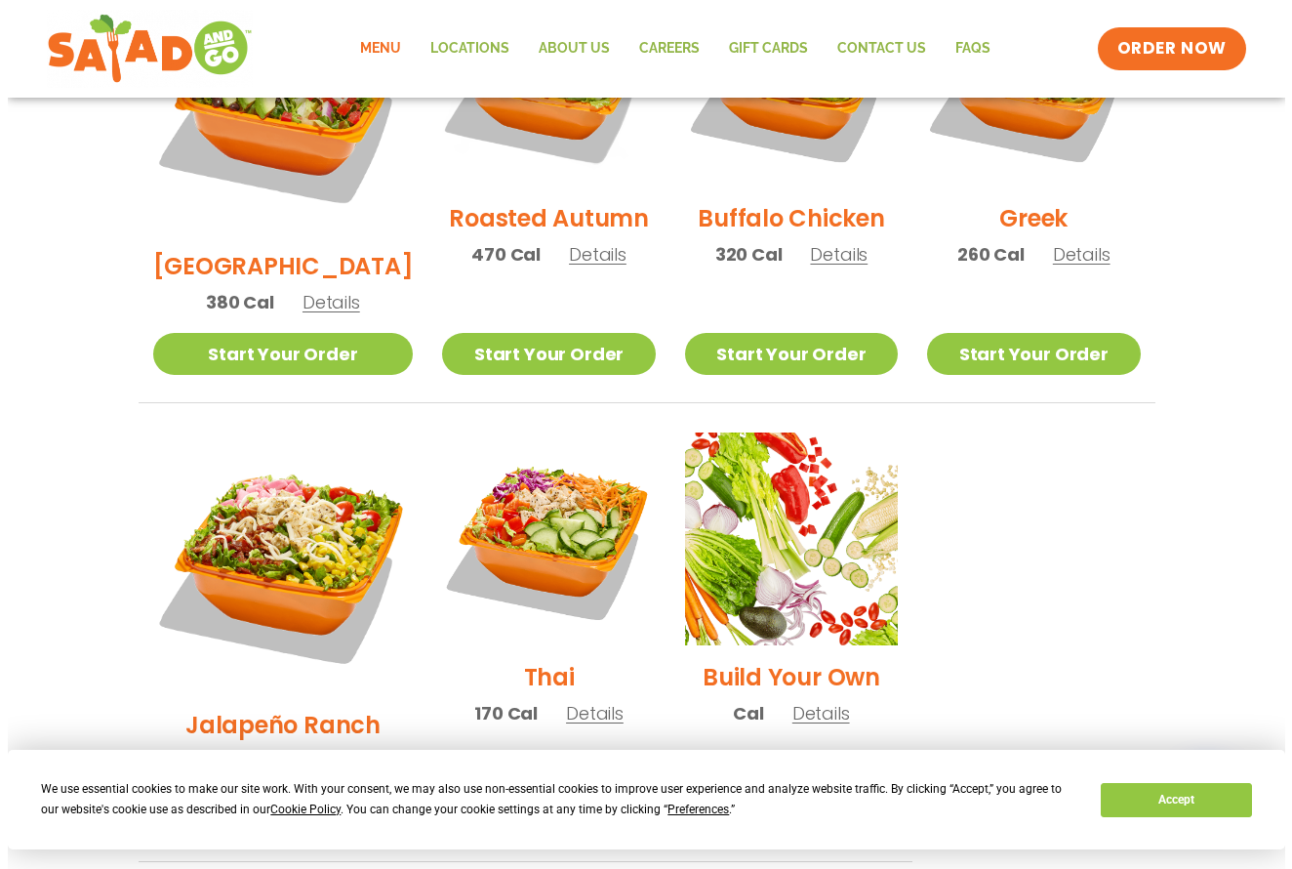
scroll to position [1150, 0]
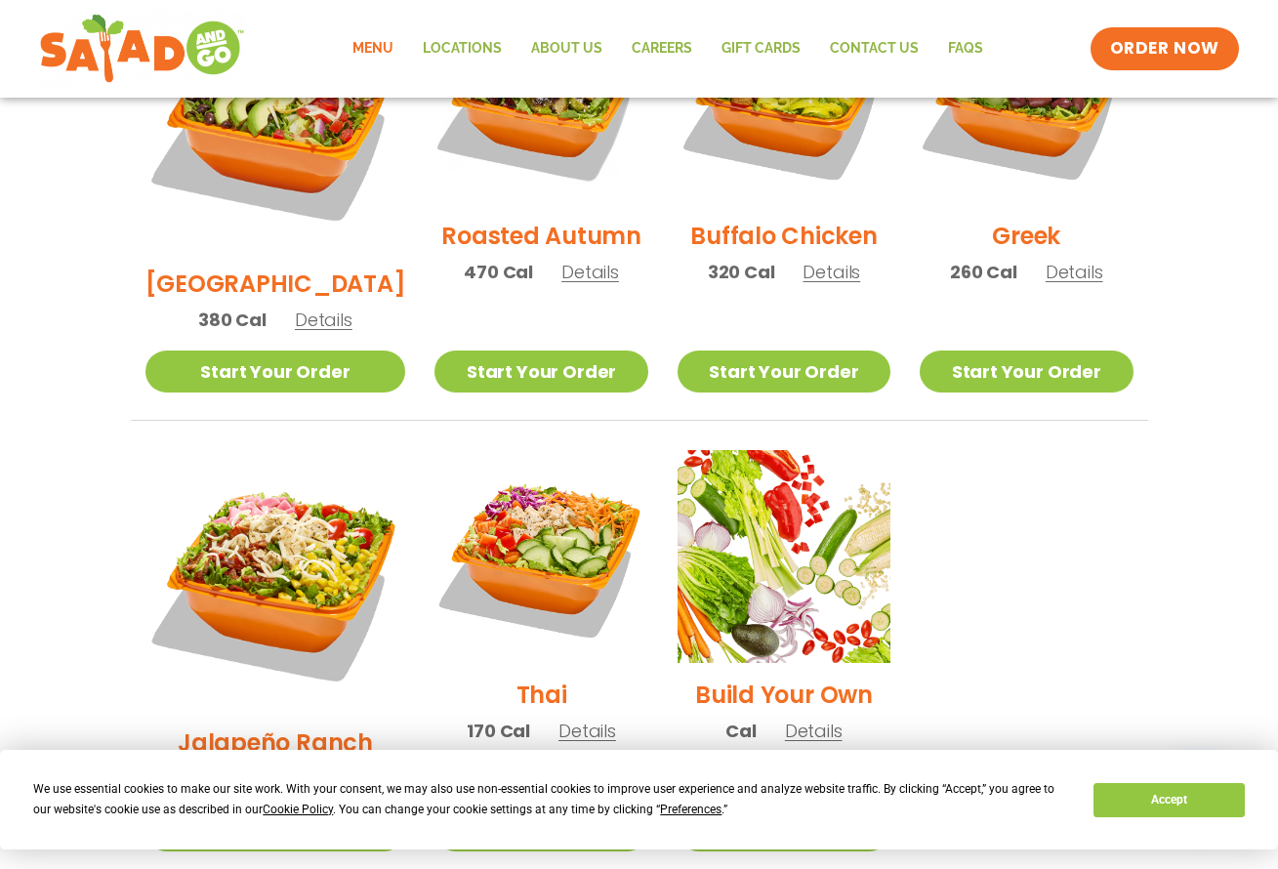
click at [568, 260] on span "Details" at bounding box center [590, 272] width 58 height 24
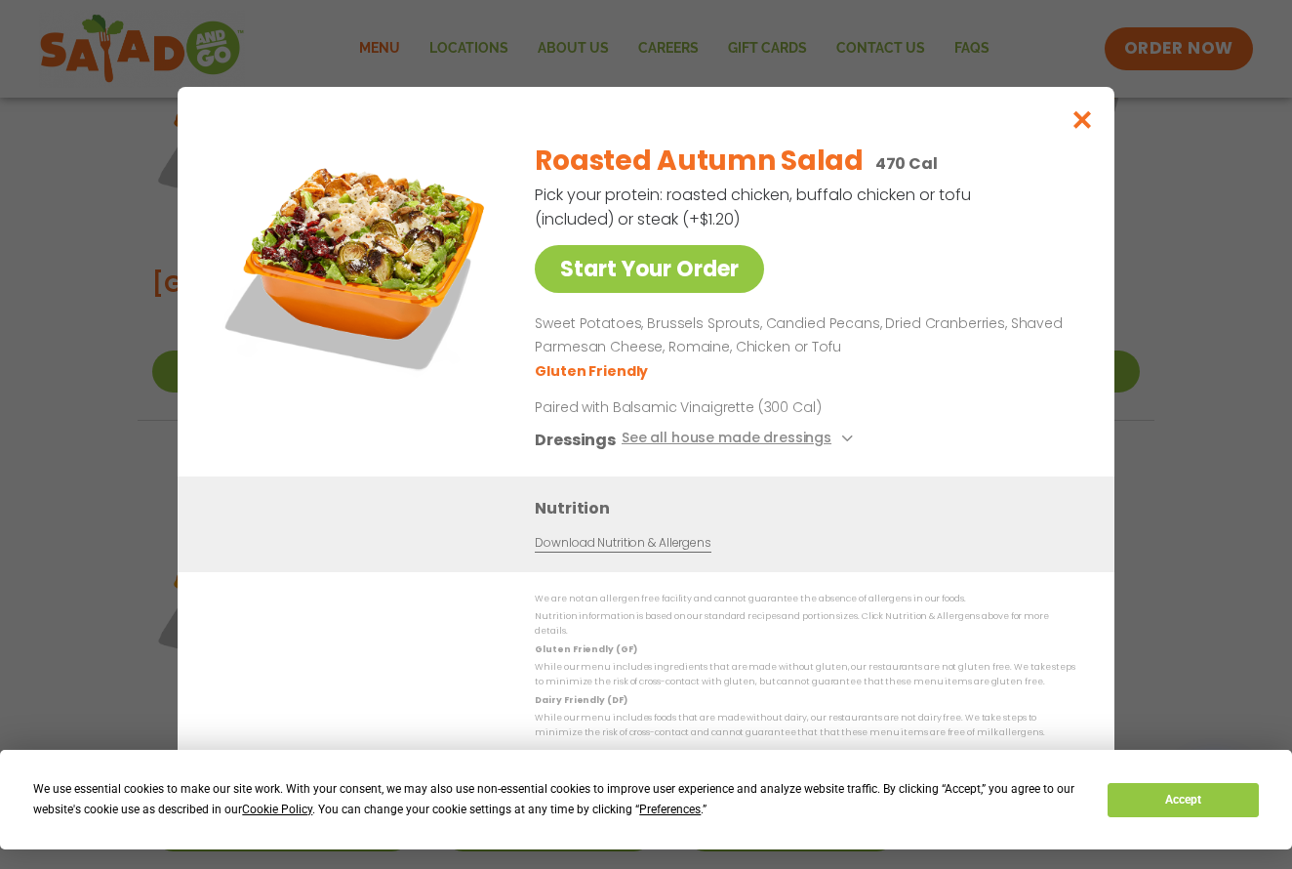
click at [1078, 121] on icon "Close modal" at bounding box center [1083, 119] width 24 height 20
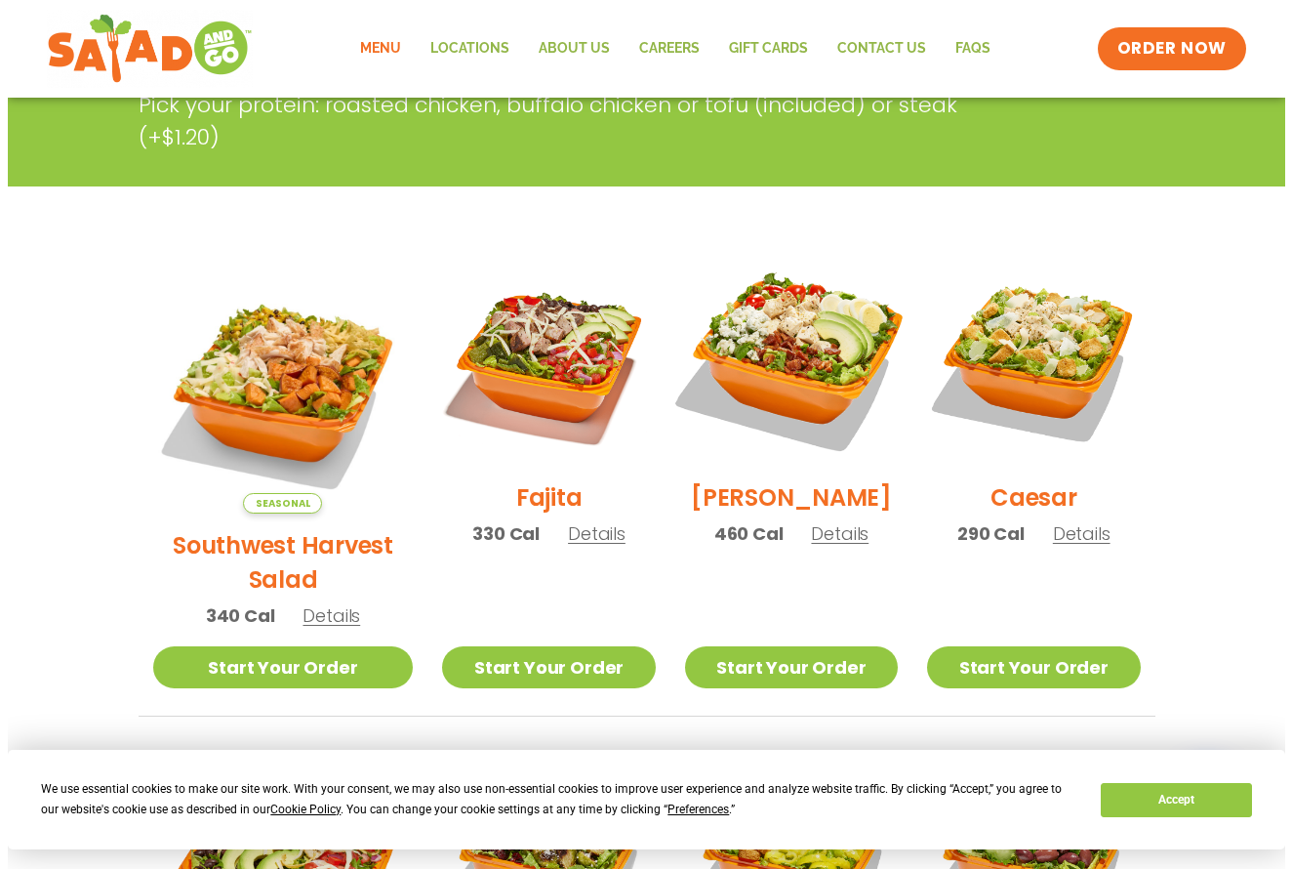
scroll to position [421, 0]
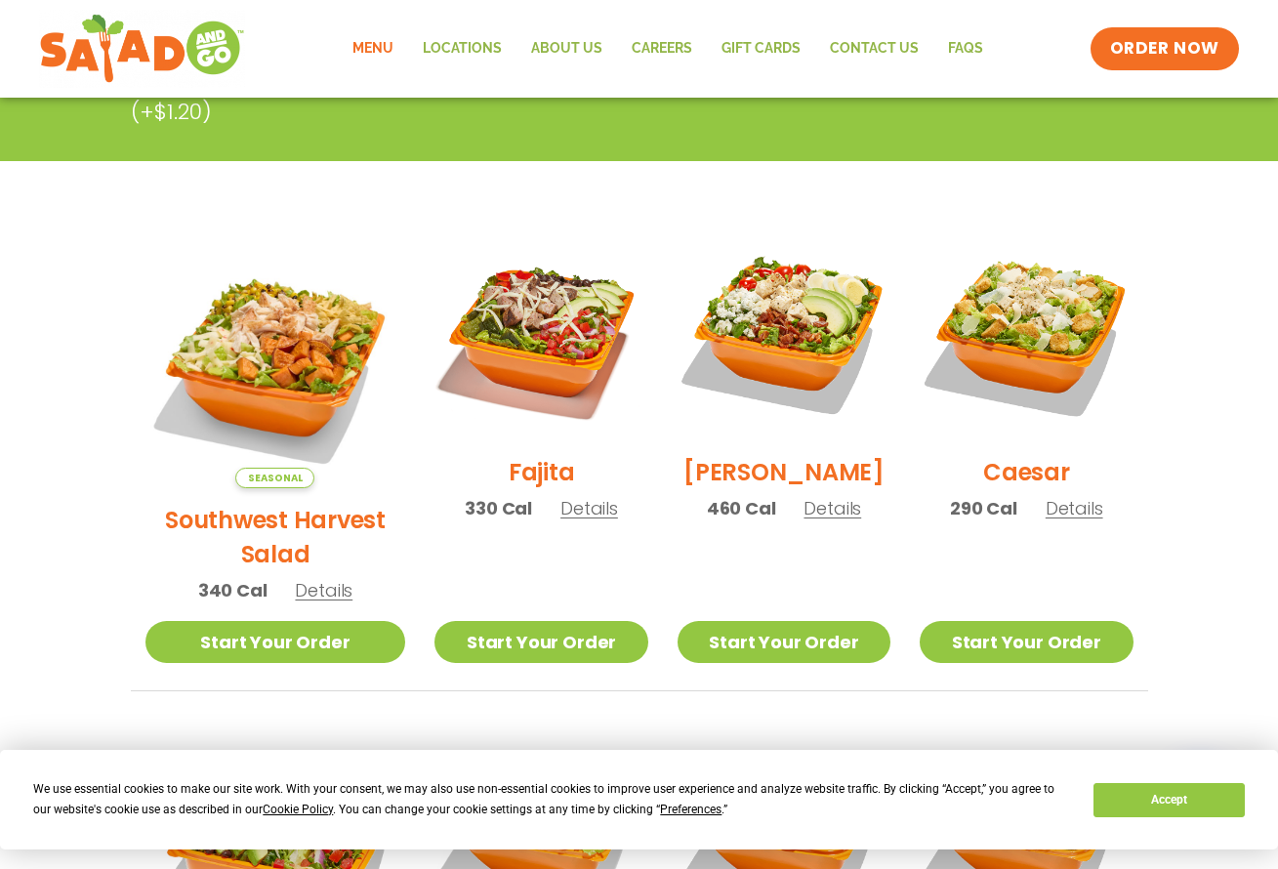
click at [814, 520] on span "Details" at bounding box center [832, 508] width 58 height 24
